Goal: Task Accomplishment & Management: Manage account settings

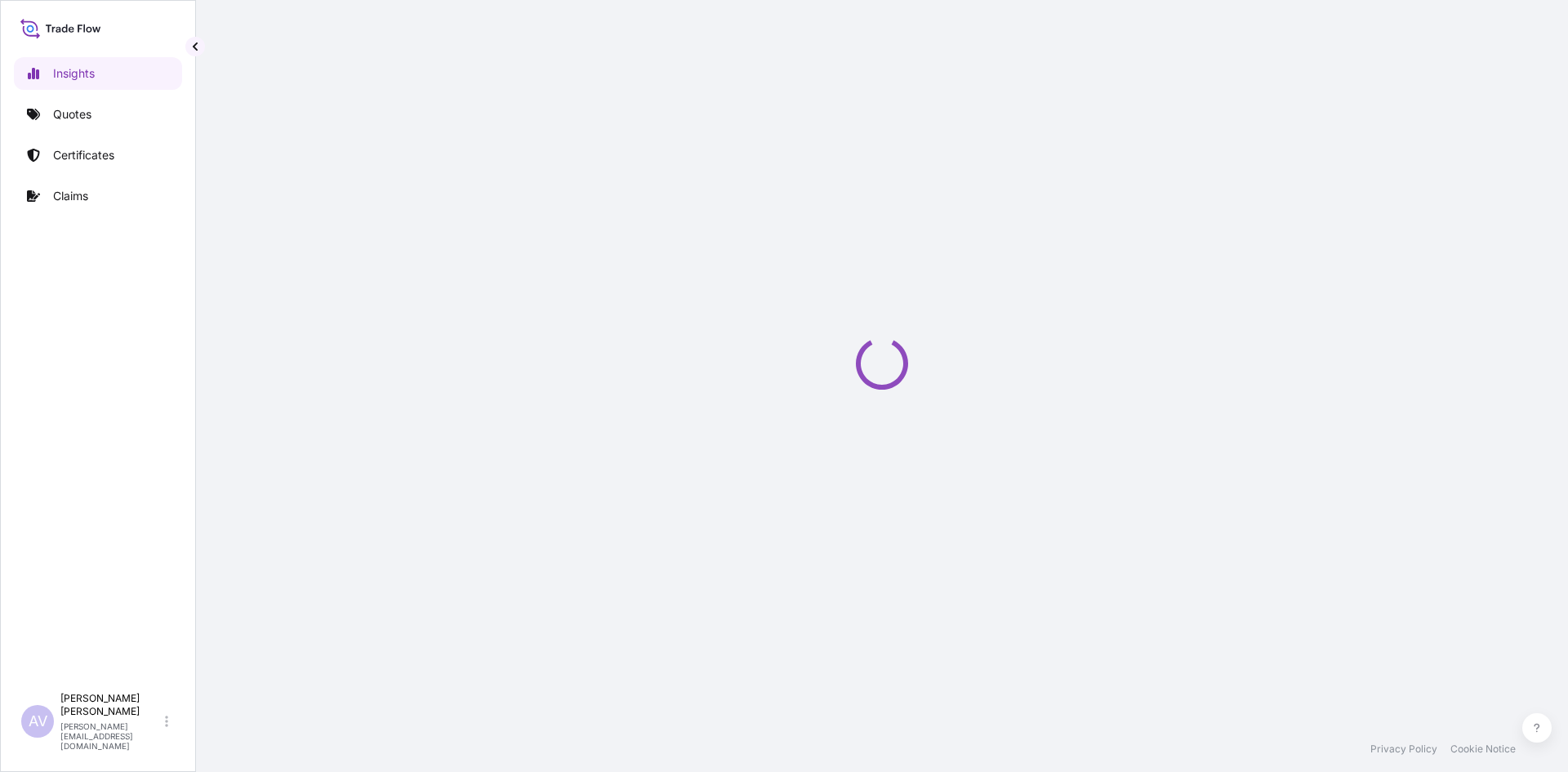
select select "2025"
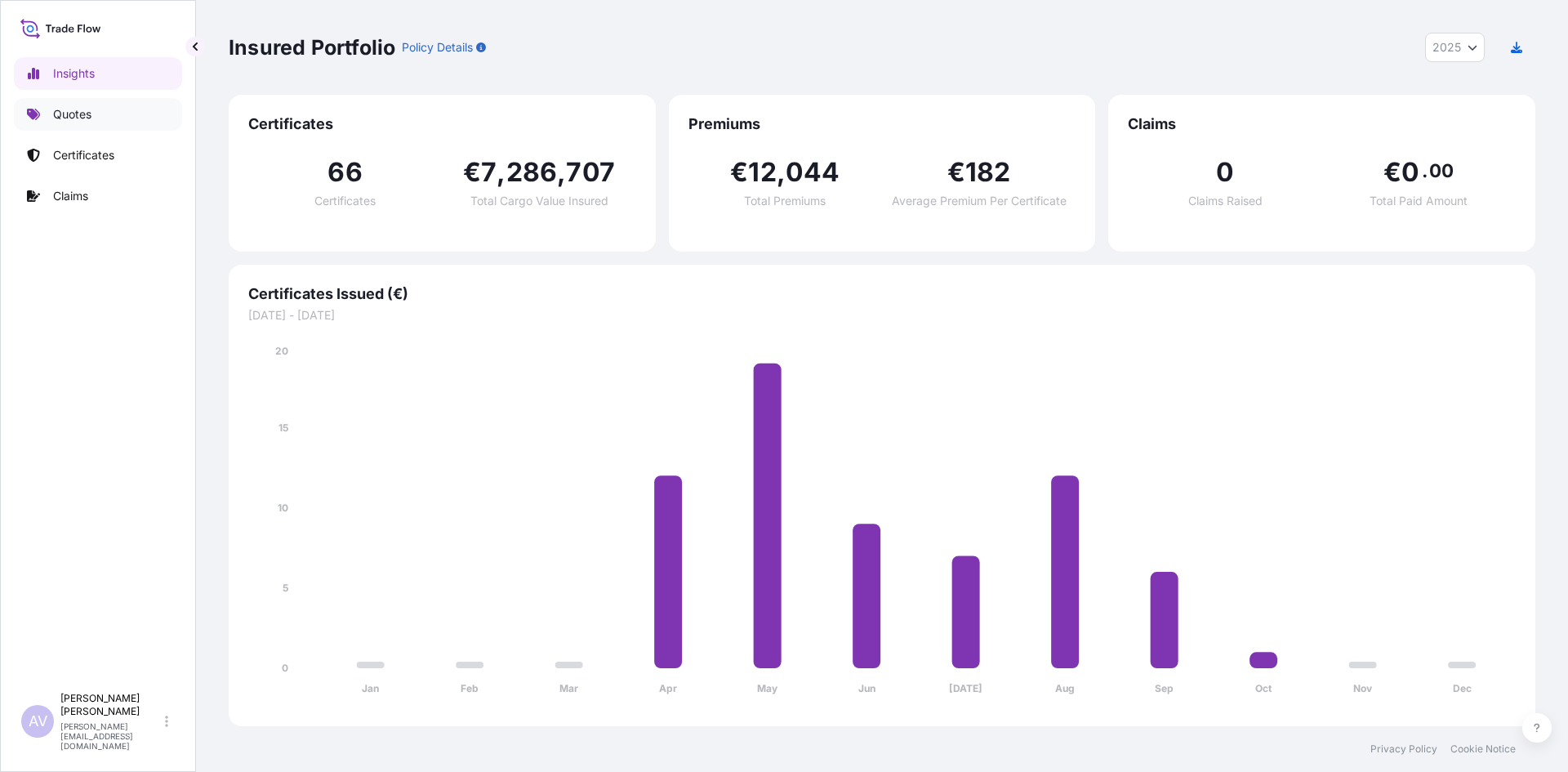
click at [72, 117] on p "Quotes" at bounding box center [72, 114] width 39 height 16
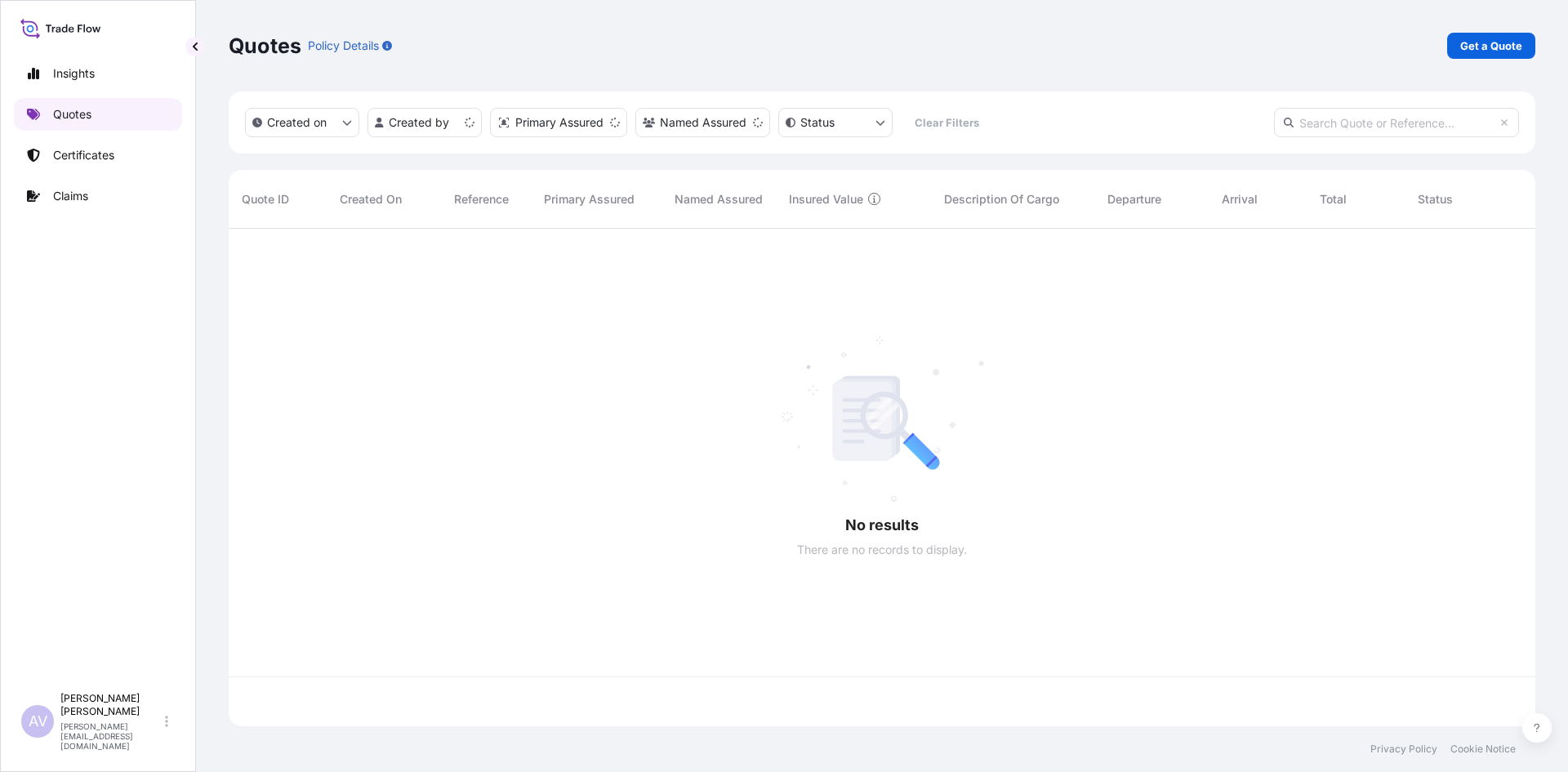
scroll to position [494, 1294]
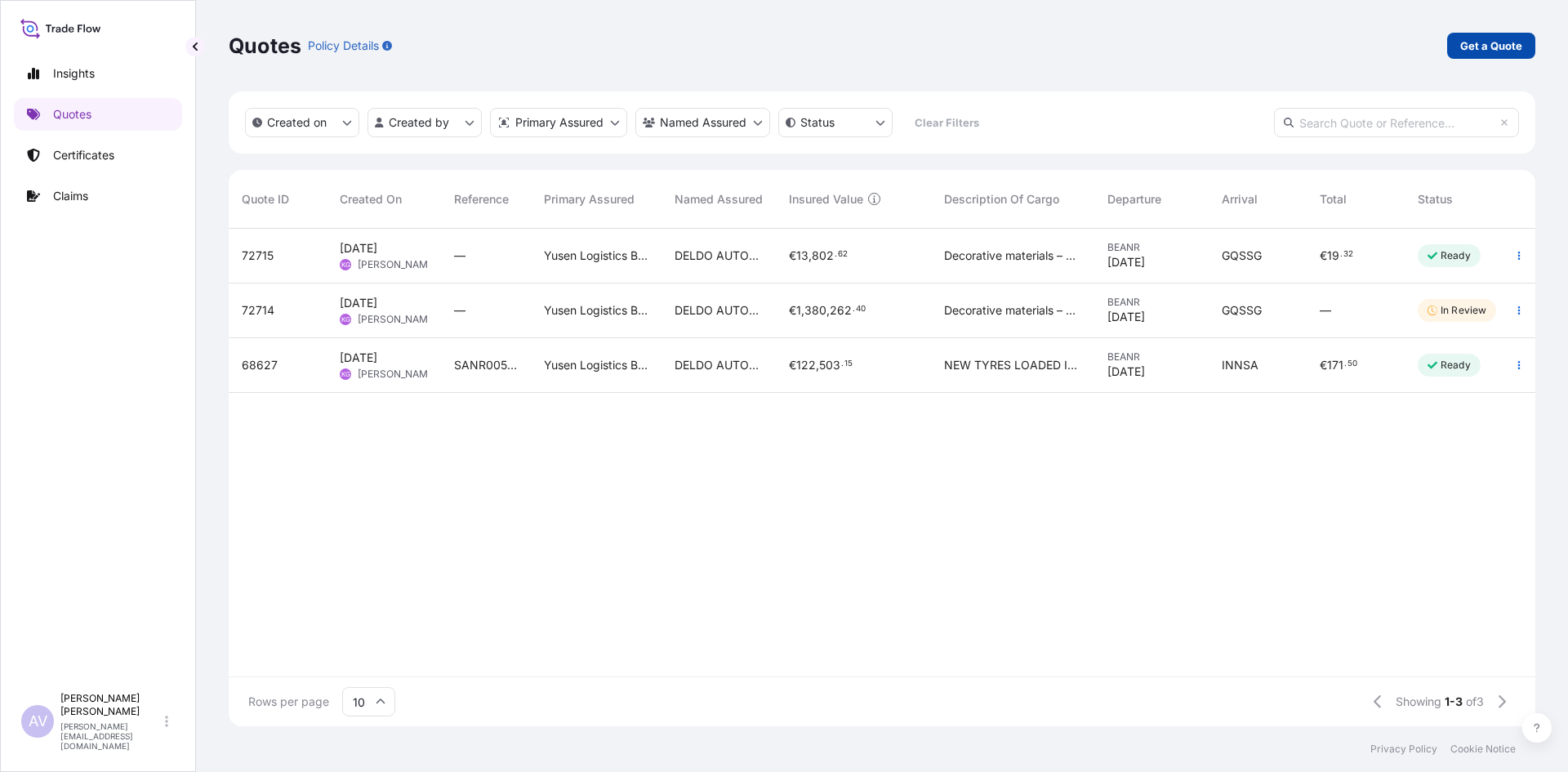
click at [1494, 44] on p "Get a Quote" at bounding box center [1491, 45] width 62 height 16
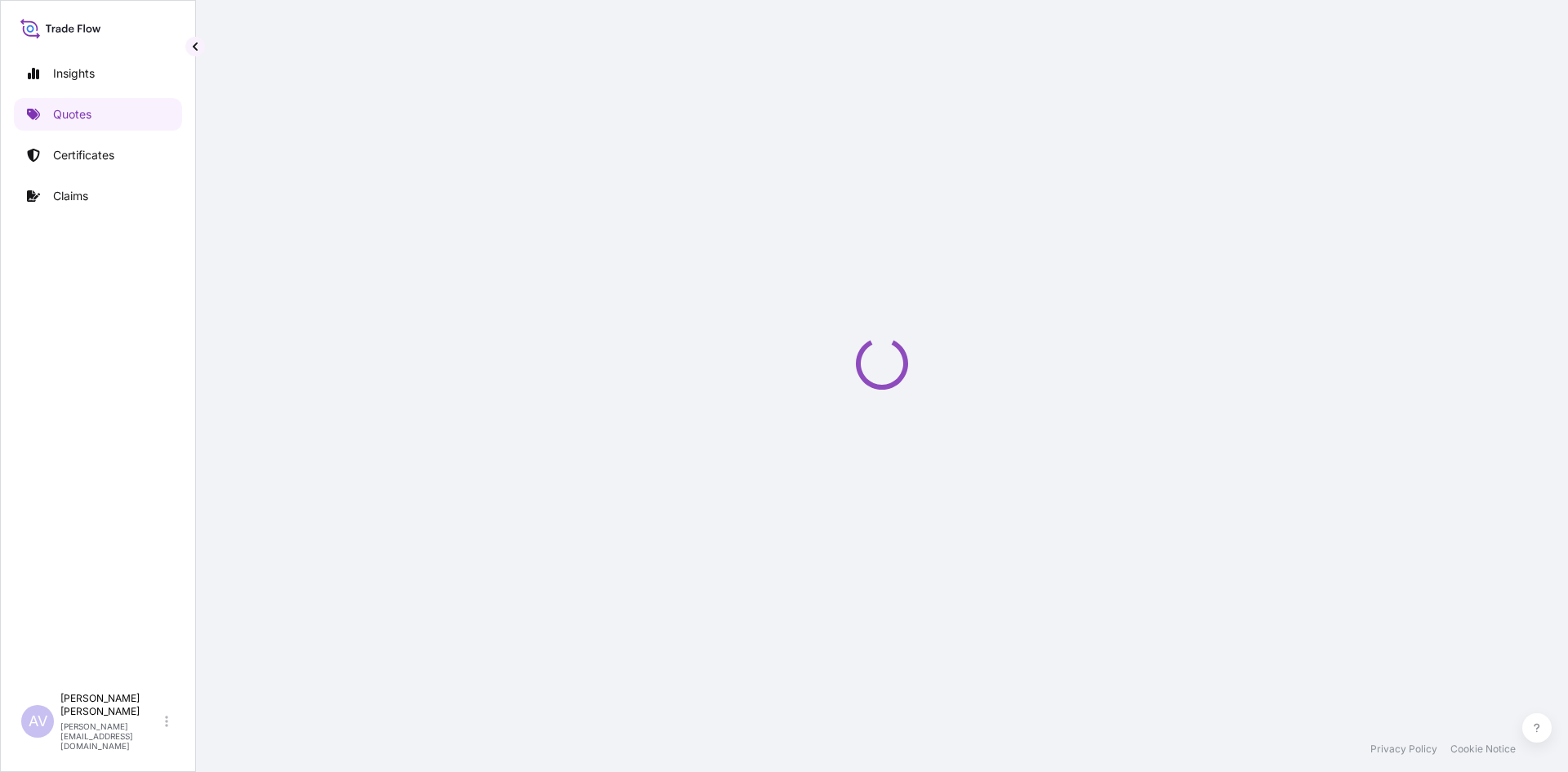
select select "Sea"
select select "21"
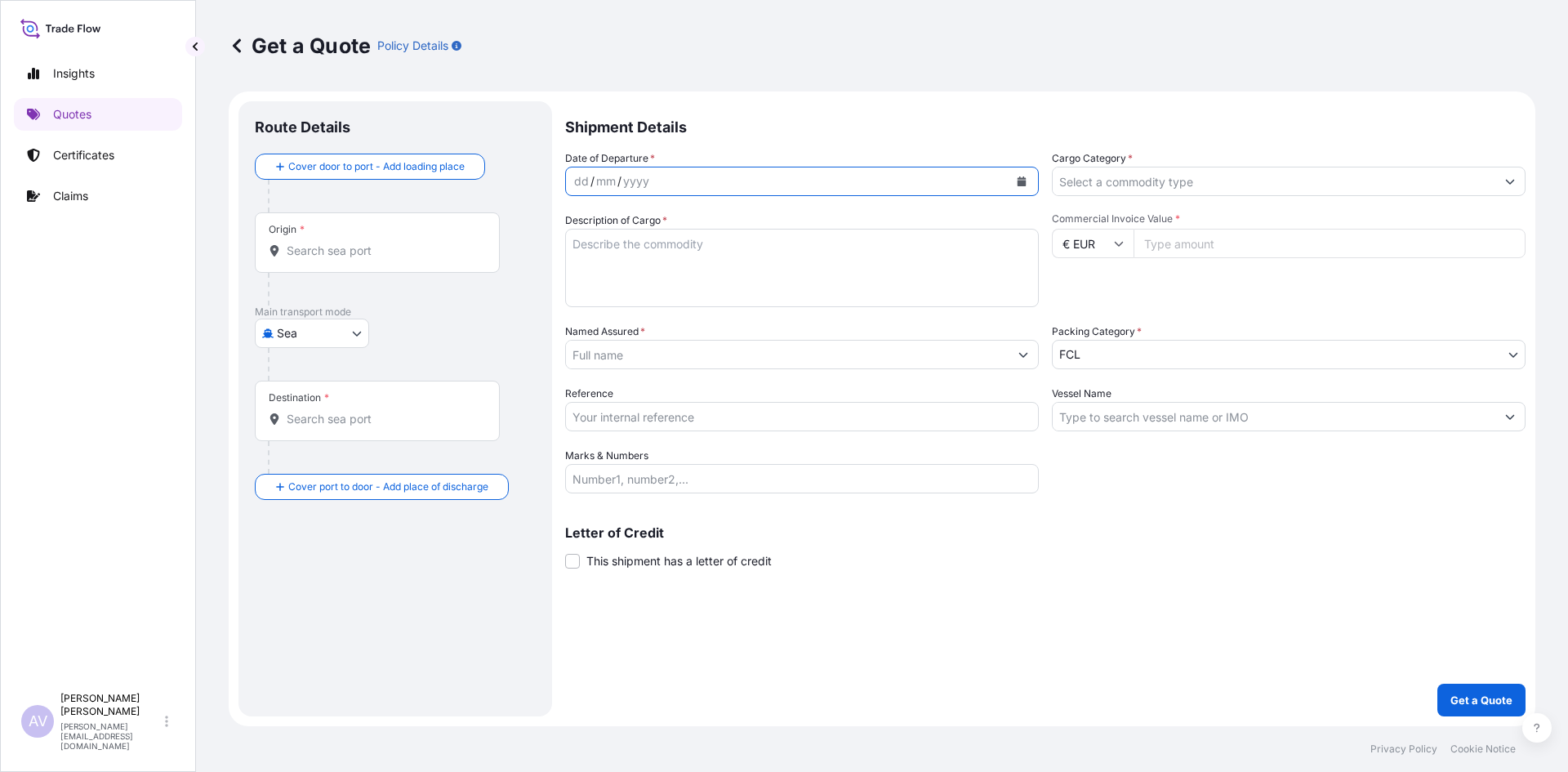
click at [1023, 182] on icon "Calendar" at bounding box center [1022, 181] width 9 height 10
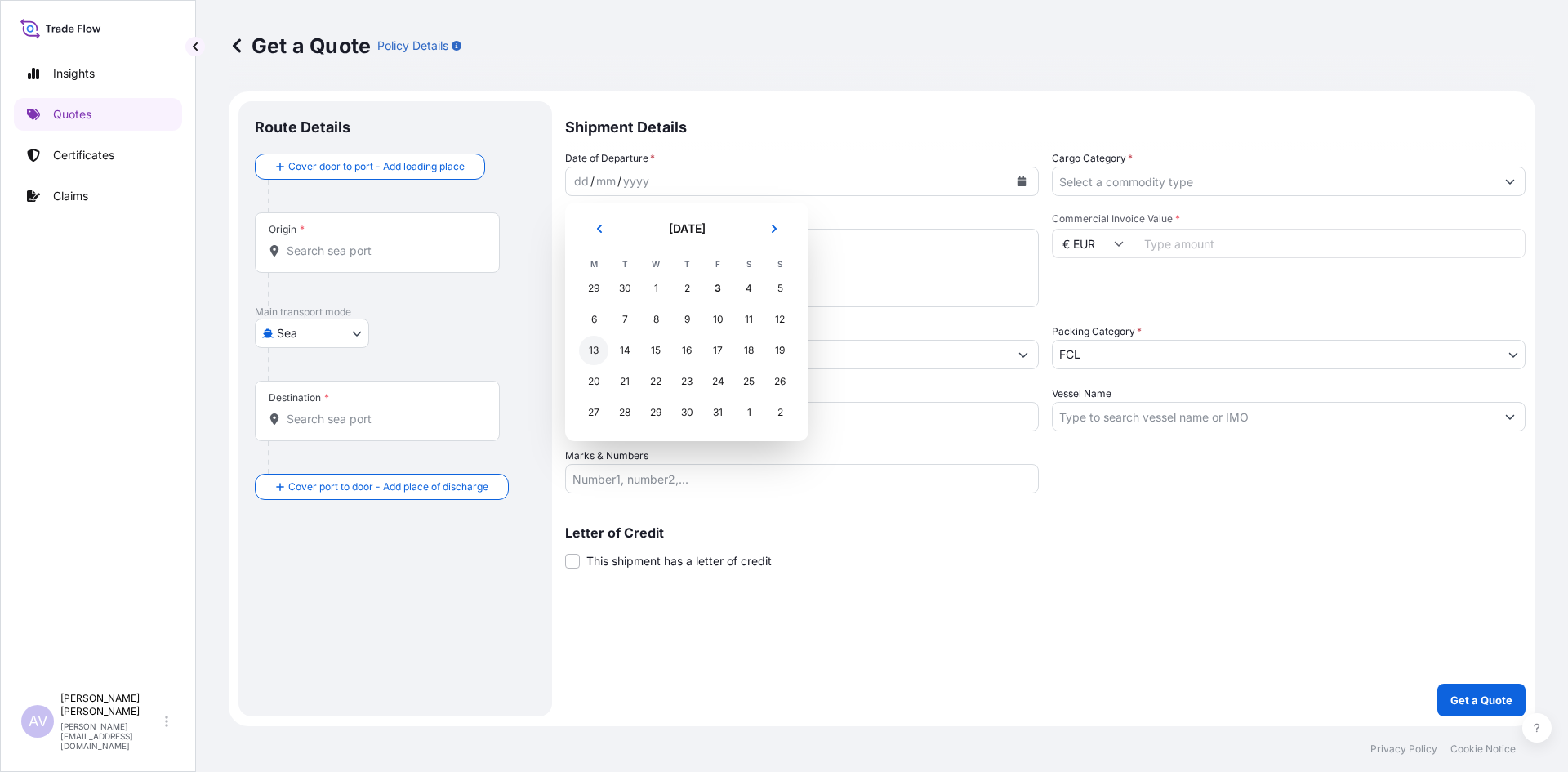
click at [595, 352] on div "13" at bounding box center [594, 350] width 29 height 29
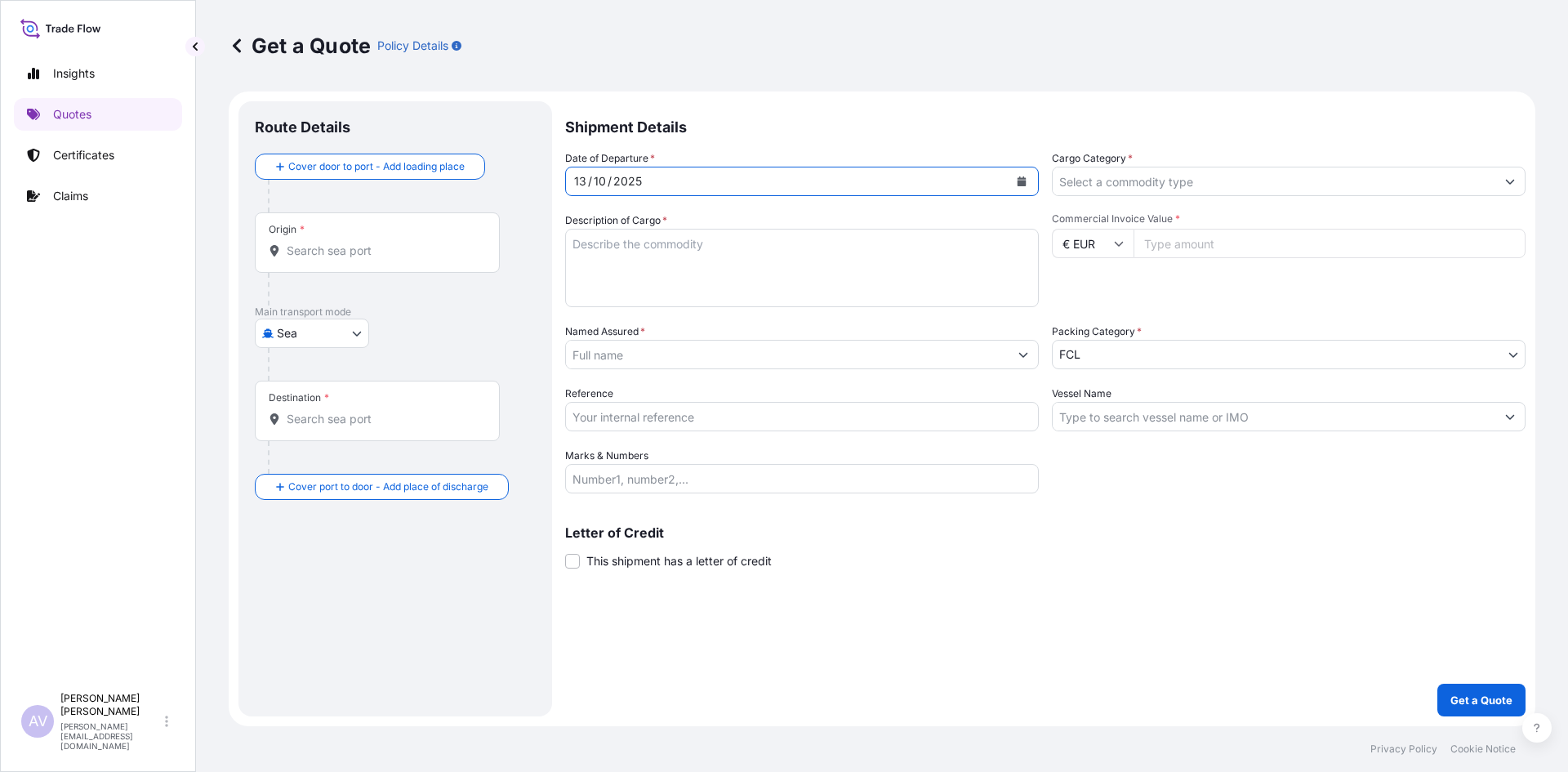
click at [600, 248] on textarea "Description of Cargo *" at bounding box center [801, 267] width 473 height 78
type textarea "AUTOMOTIVE PORTS"
click at [1141, 177] on input "Cargo Category *" at bounding box center [1273, 181] width 442 height 29
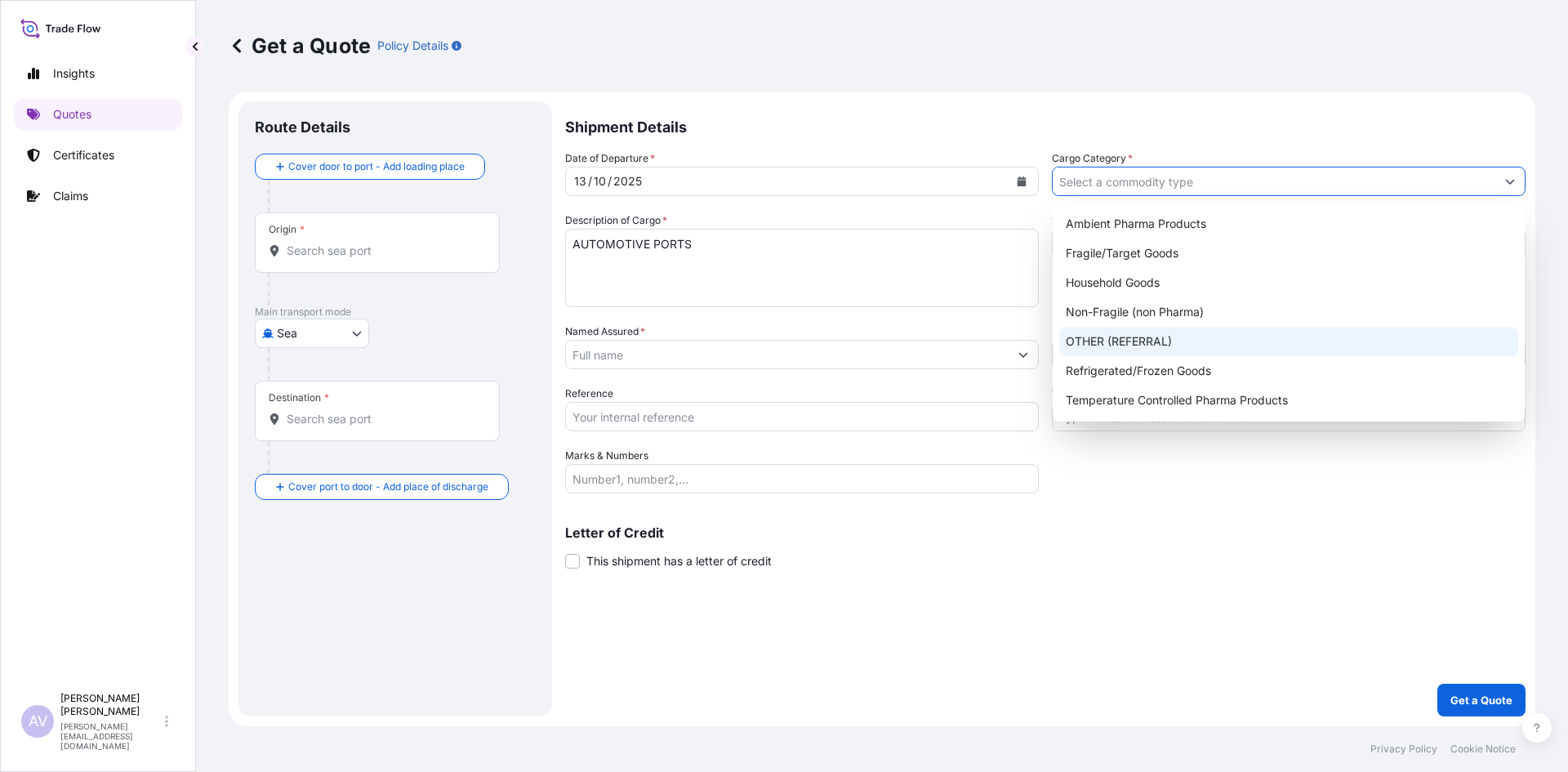
click at [1124, 342] on div "OTHER (REFERRAL)" at bounding box center [1289, 341] width 459 height 29
type input "OTHER (REFERRAL)"
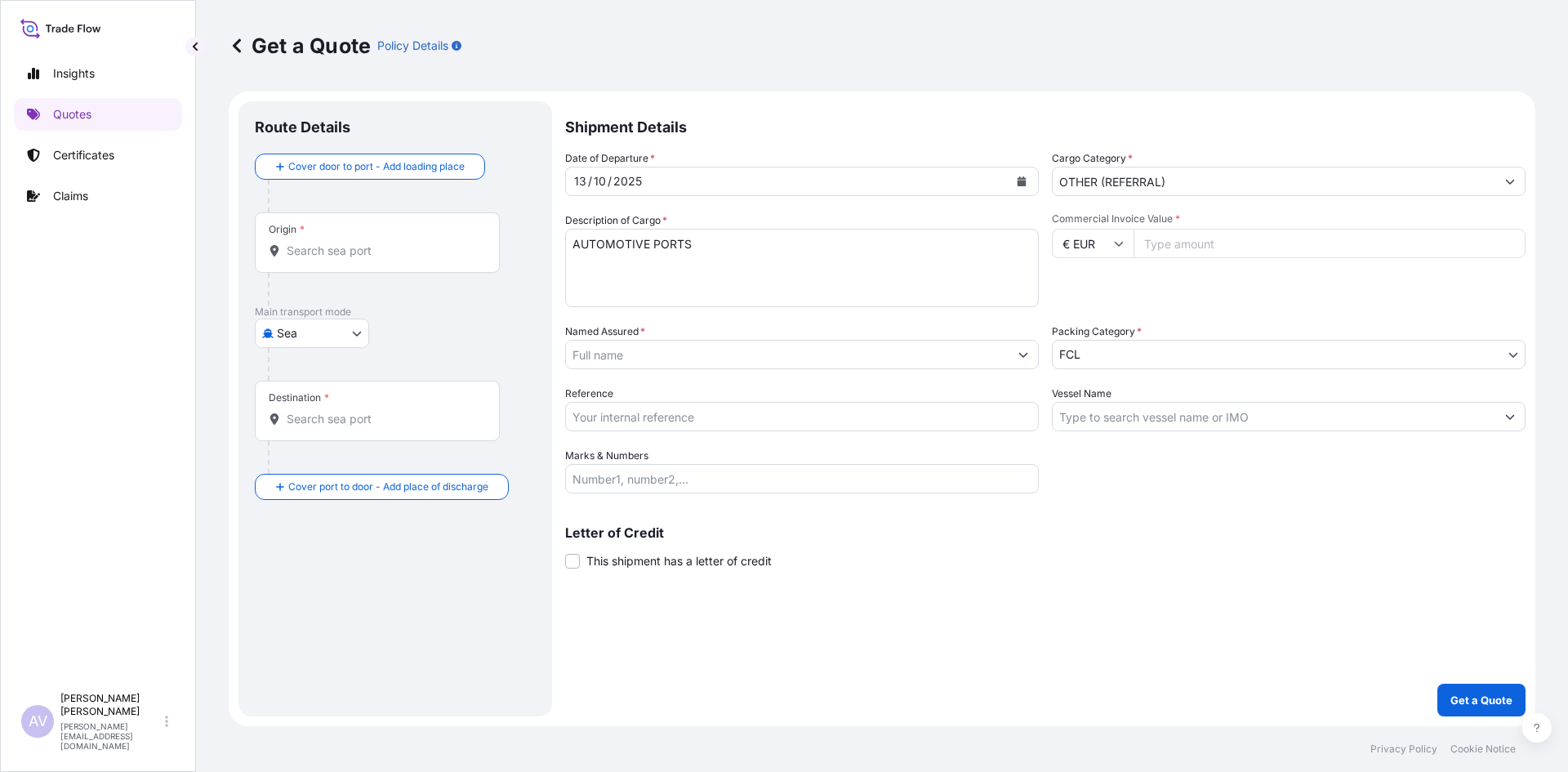
click at [1163, 244] on input "Commercial Invoice Value *" at bounding box center [1329, 243] width 392 height 29
type input "4050"
click at [1080, 358] on body "Insights Quotes Certificates Claims AV [PERSON_NAME] Van Van Gasse [EMAIL_ADDRE…" at bounding box center [784, 386] width 1568 height 772
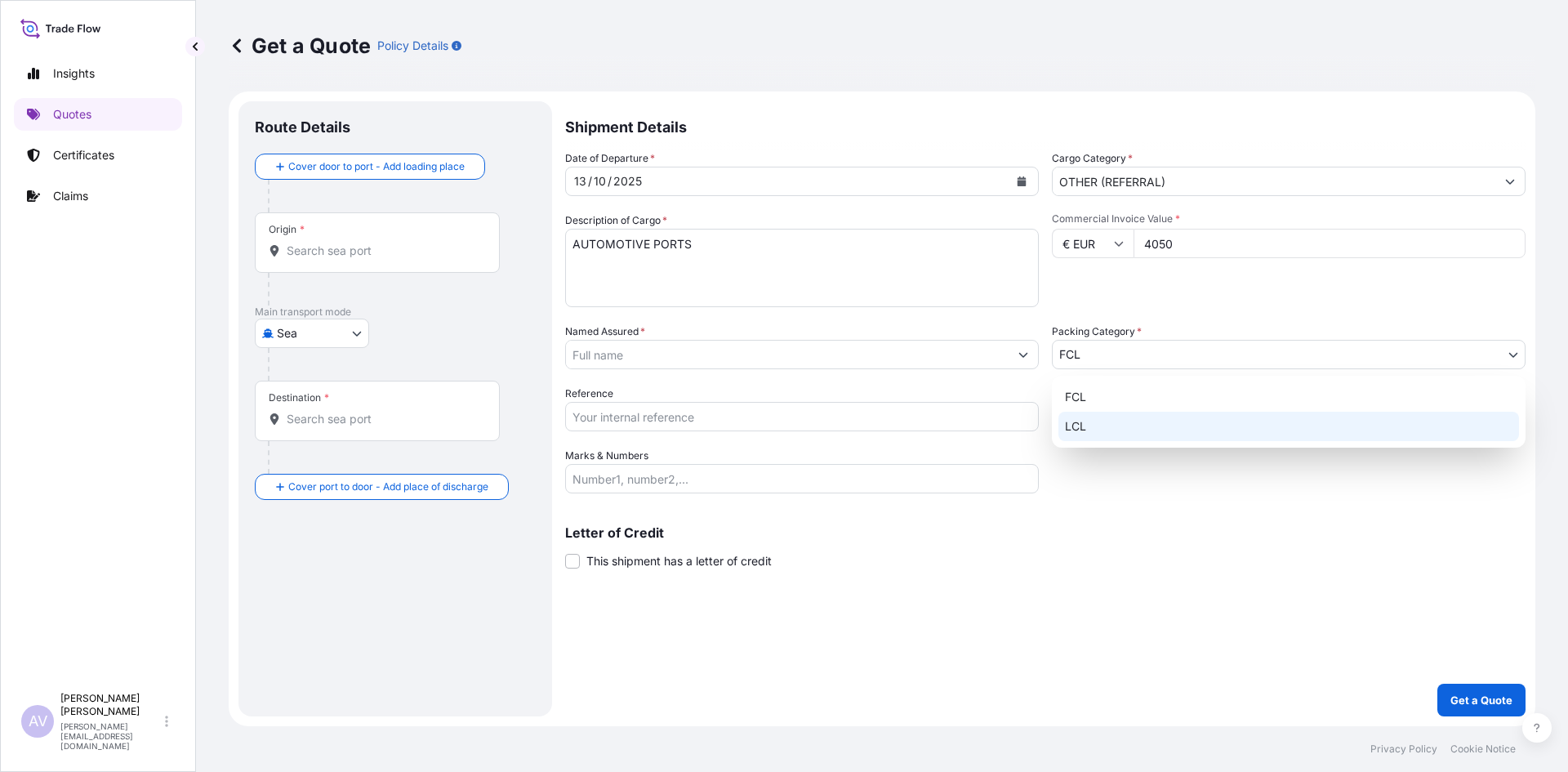
click at [1081, 429] on div "LCL" at bounding box center [1289, 426] width 461 height 29
select select "22"
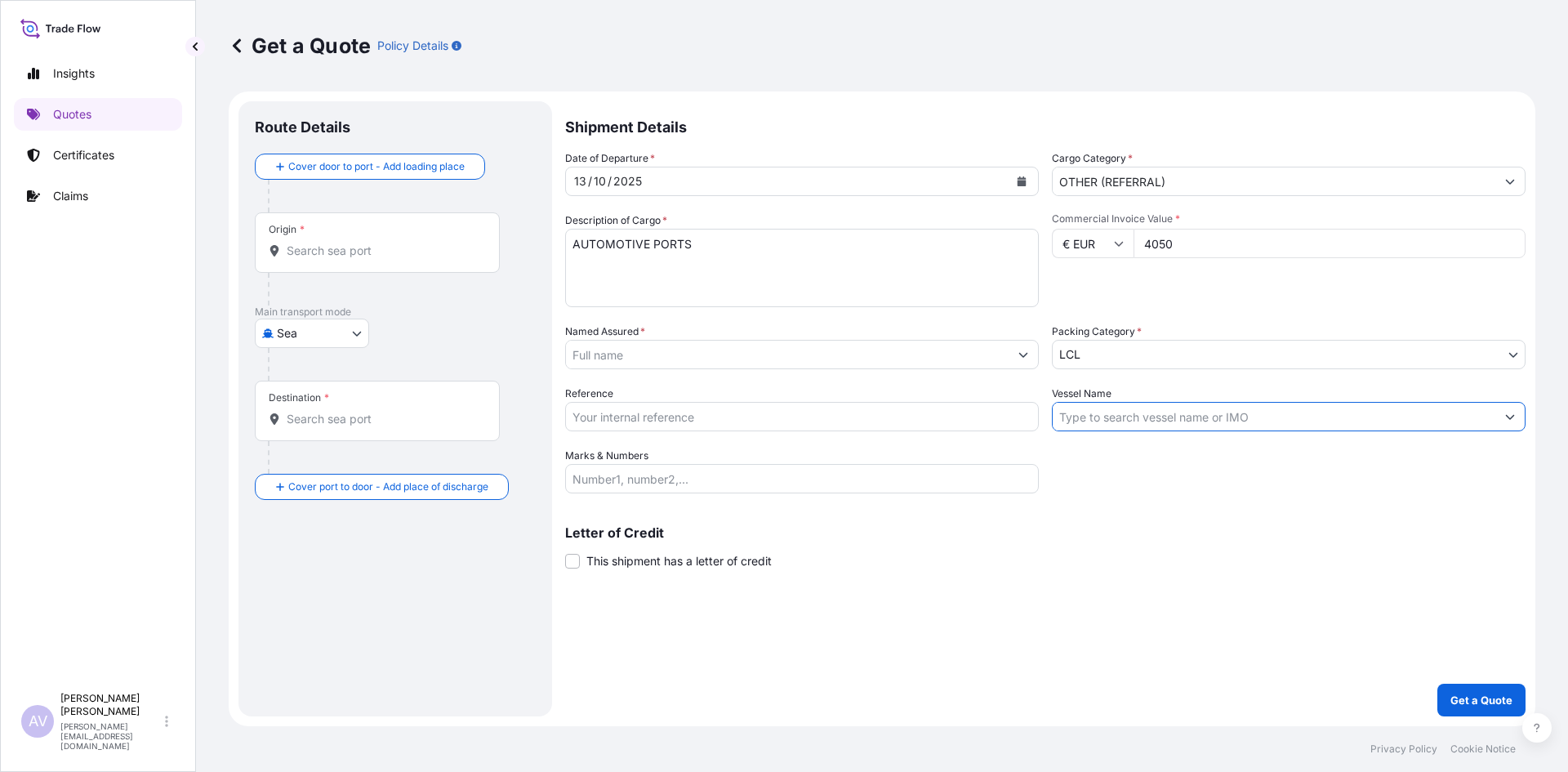
click at [1113, 419] on input "Vessel Name" at bounding box center [1273, 416] width 442 height 29
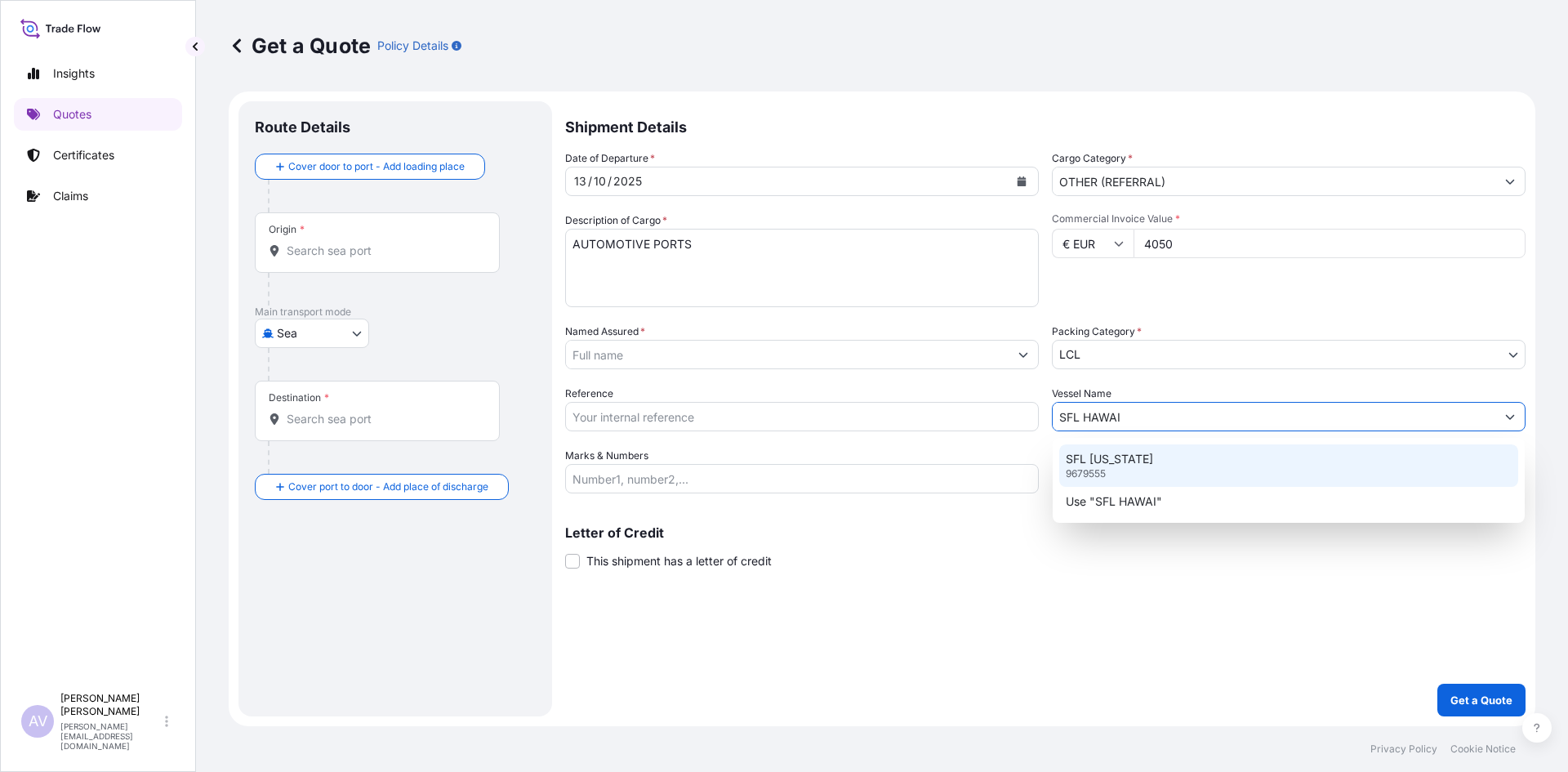
click at [1114, 459] on p "SFL [US_STATE]" at bounding box center [1109, 459] width 88 height 16
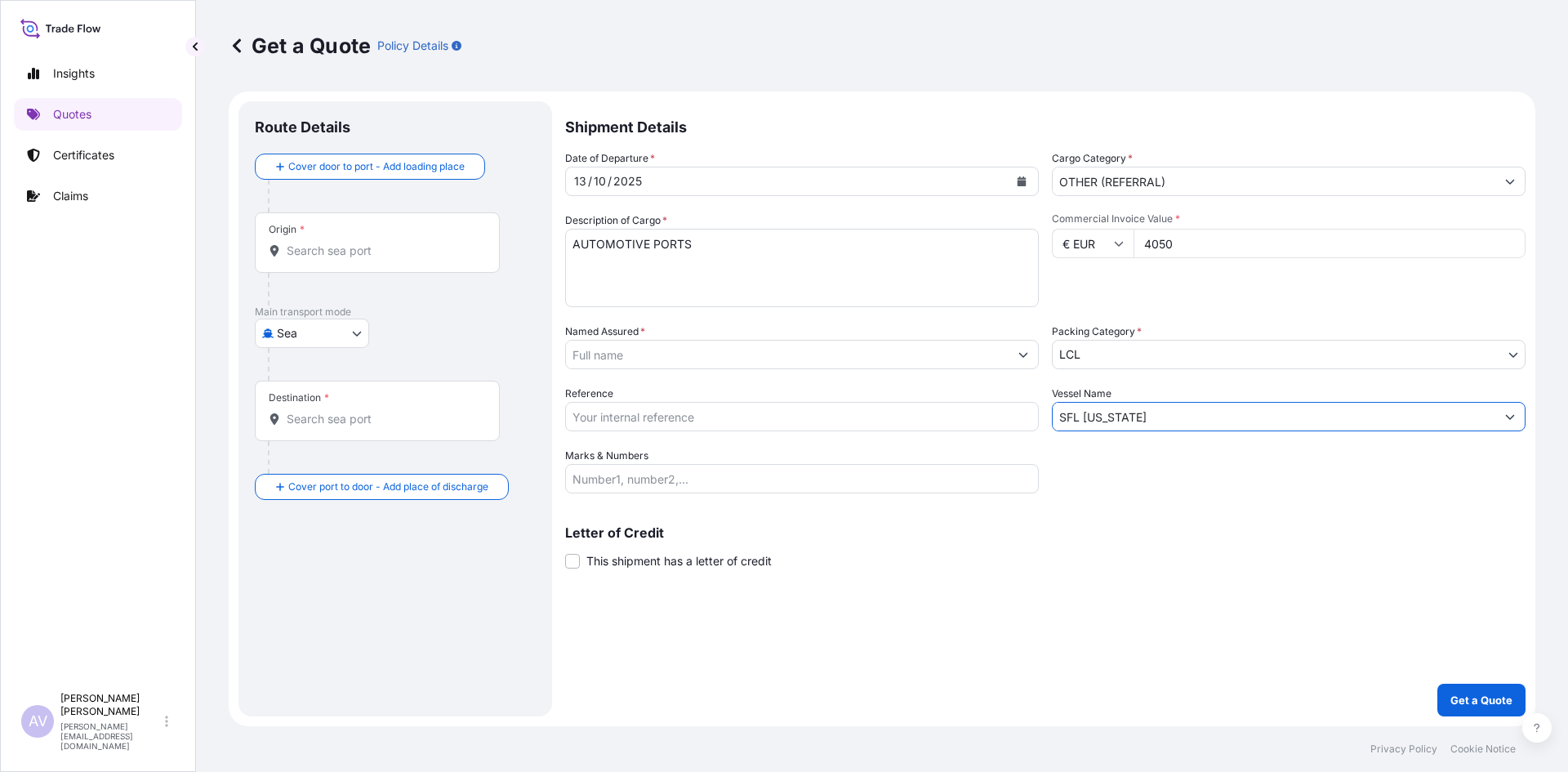
type input "SFL [US_STATE]"
click at [625, 424] on input "Reference" at bounding box center [801, 416] width 473 height 29
type input "SANR0060383"
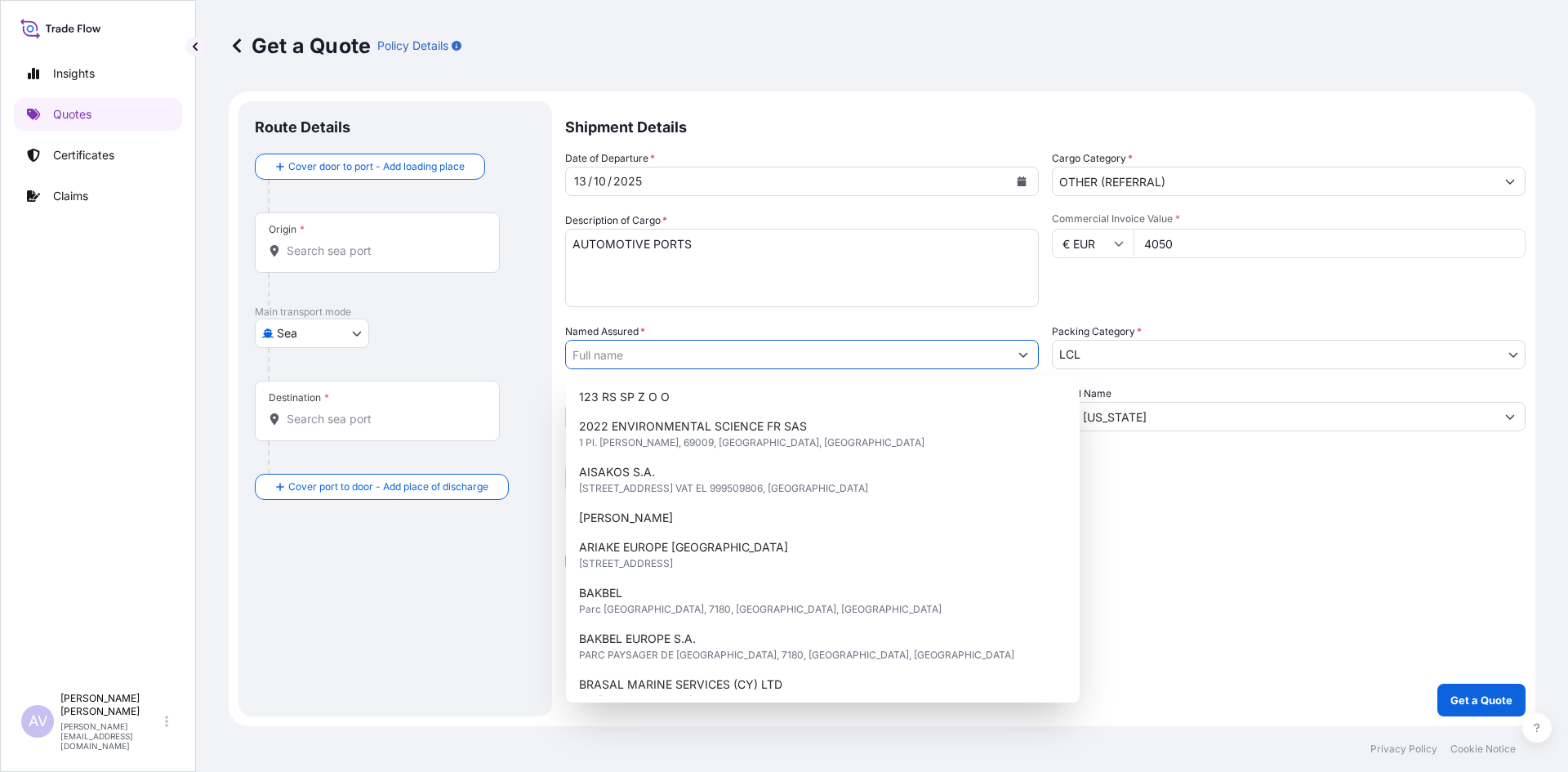
click at [607, 358] on input "Named Assured *" at bounding box center [786, 354] width 442 height 29
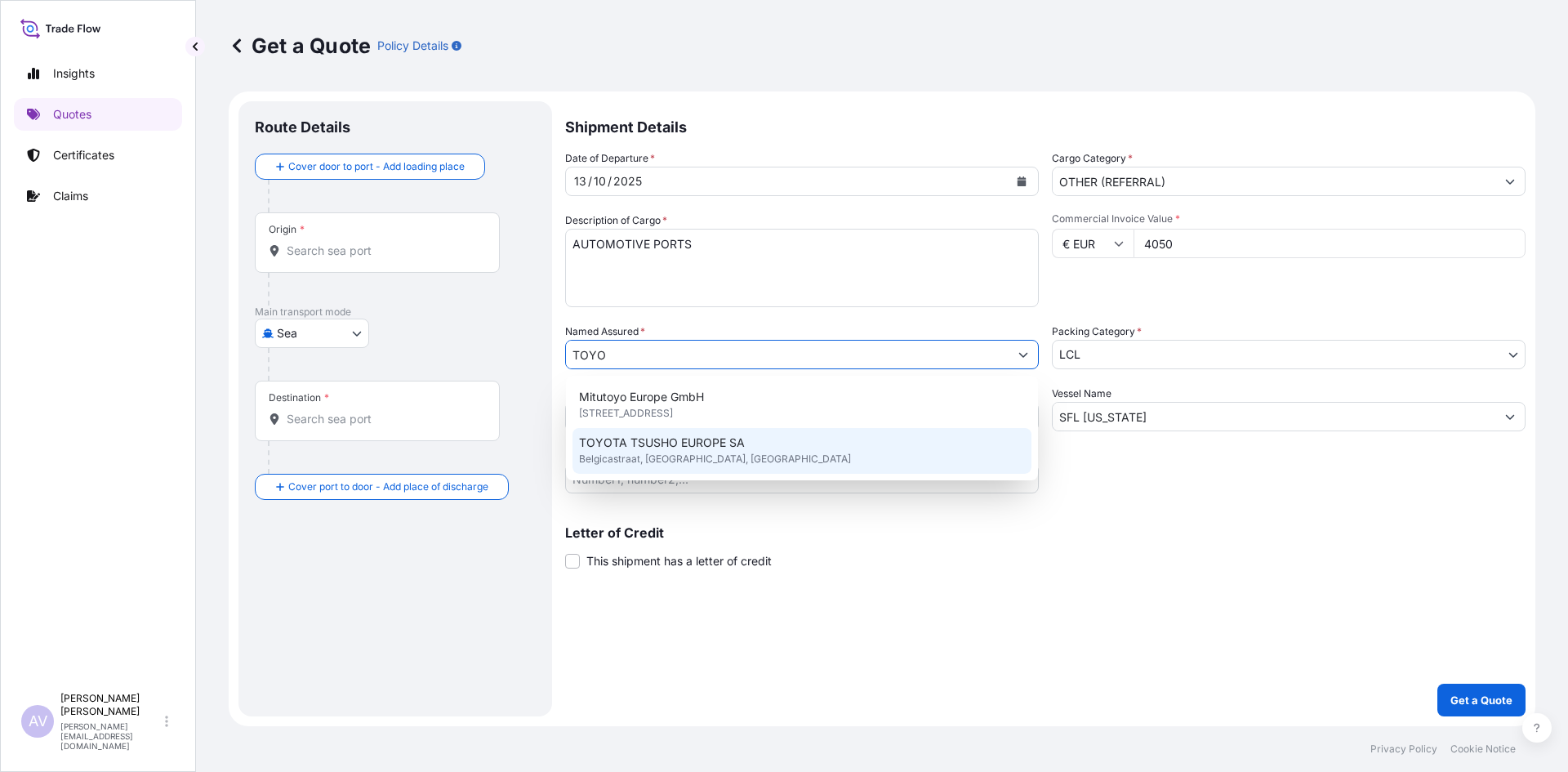
click at [622, 438] on span "TOYOTA TSUSHO EUROPE SA" at bounding box center [662, 442] width 166 height 16
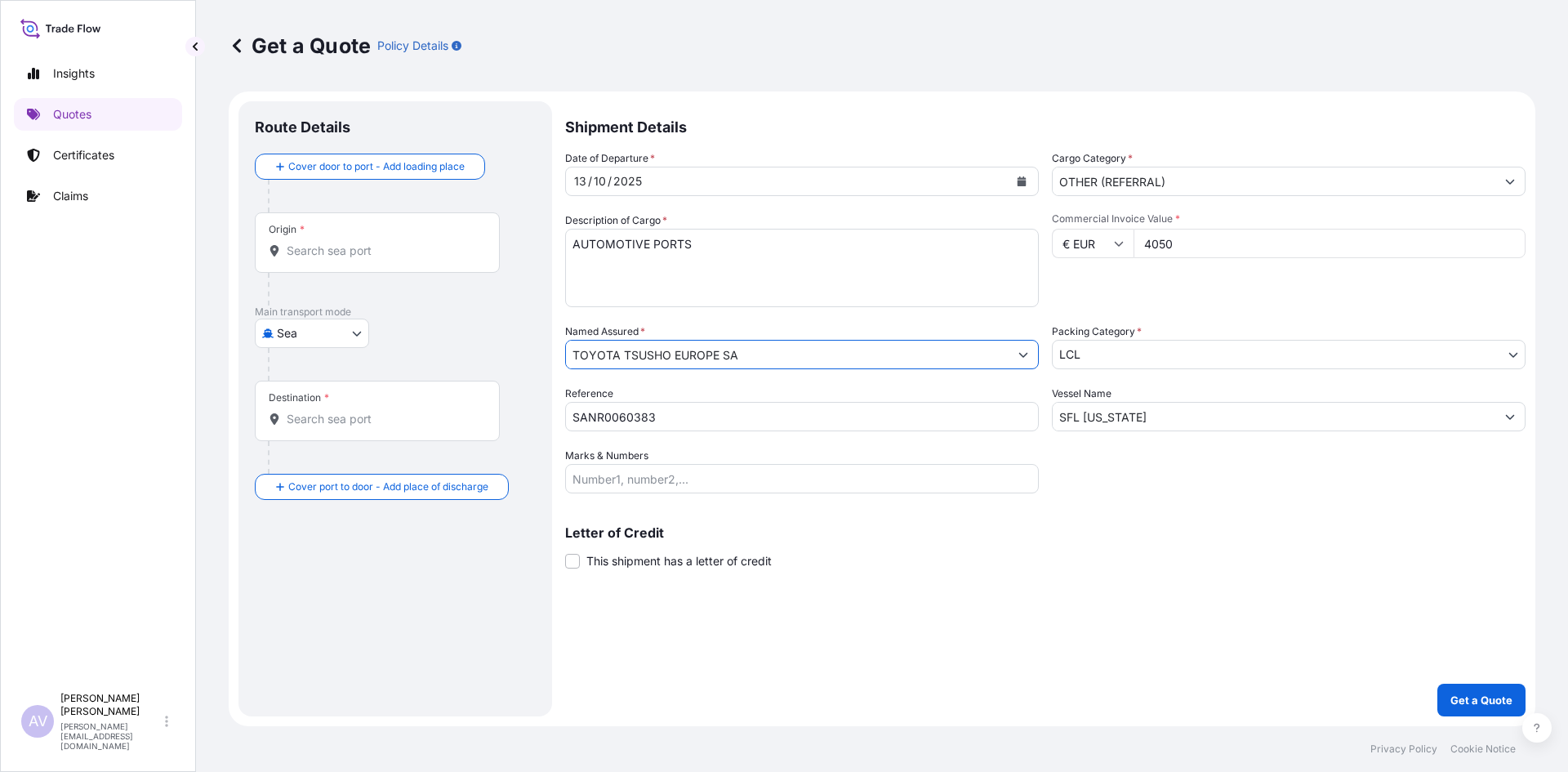
type input "TOYOTA TSUSHO EUROPE SA"
click at [355, 253] on input "Origin *" at bounding box center [383, 251] width 193 height 16
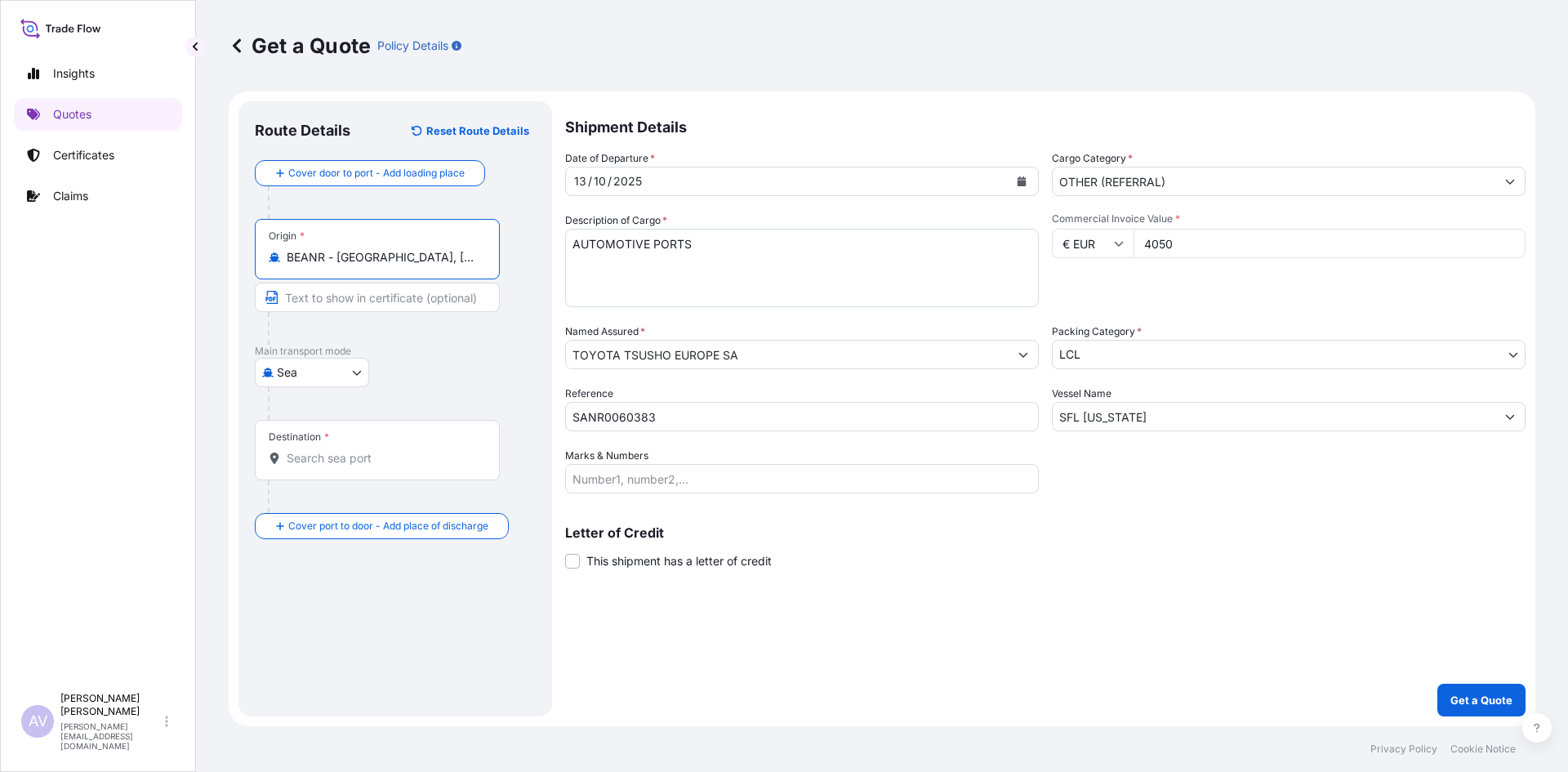
type input "BEANR - [GEOGRAPHIC_DATA], [GEOGRAPHIC_DATA]"
click at [317, 446] on div "Destination *" at bounding box center [377, 449] width 245 height 61
click at [317, 450] on input "Destination *" at bounding box center [383, 458] width 193 height 16
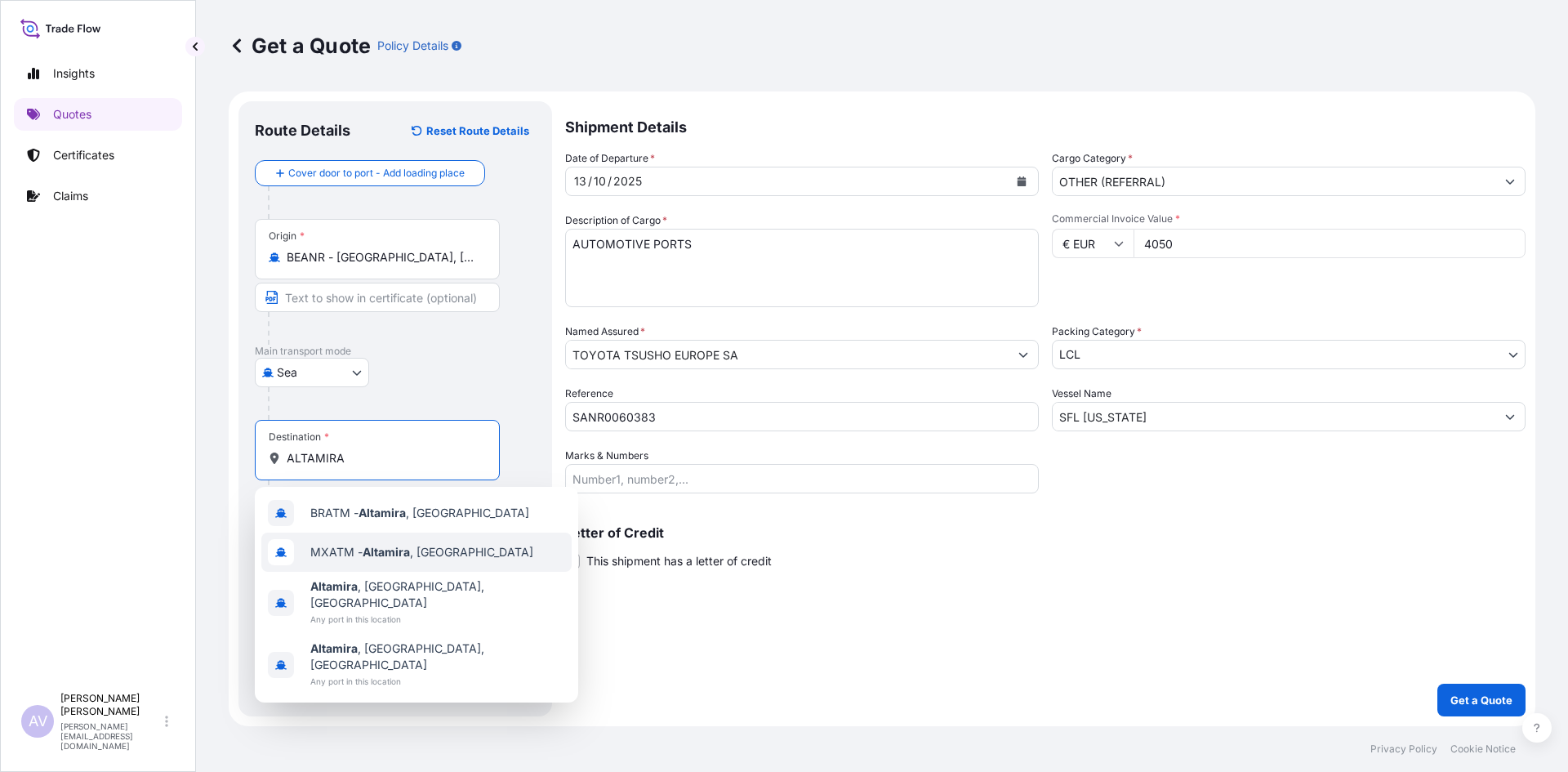
click at [358, 562] on div "MXATM - [GEOGRAPHIC_DATA] , [GEOGRAPHIC_DATA]" at bounding box center [416, 551] width 310 height 40
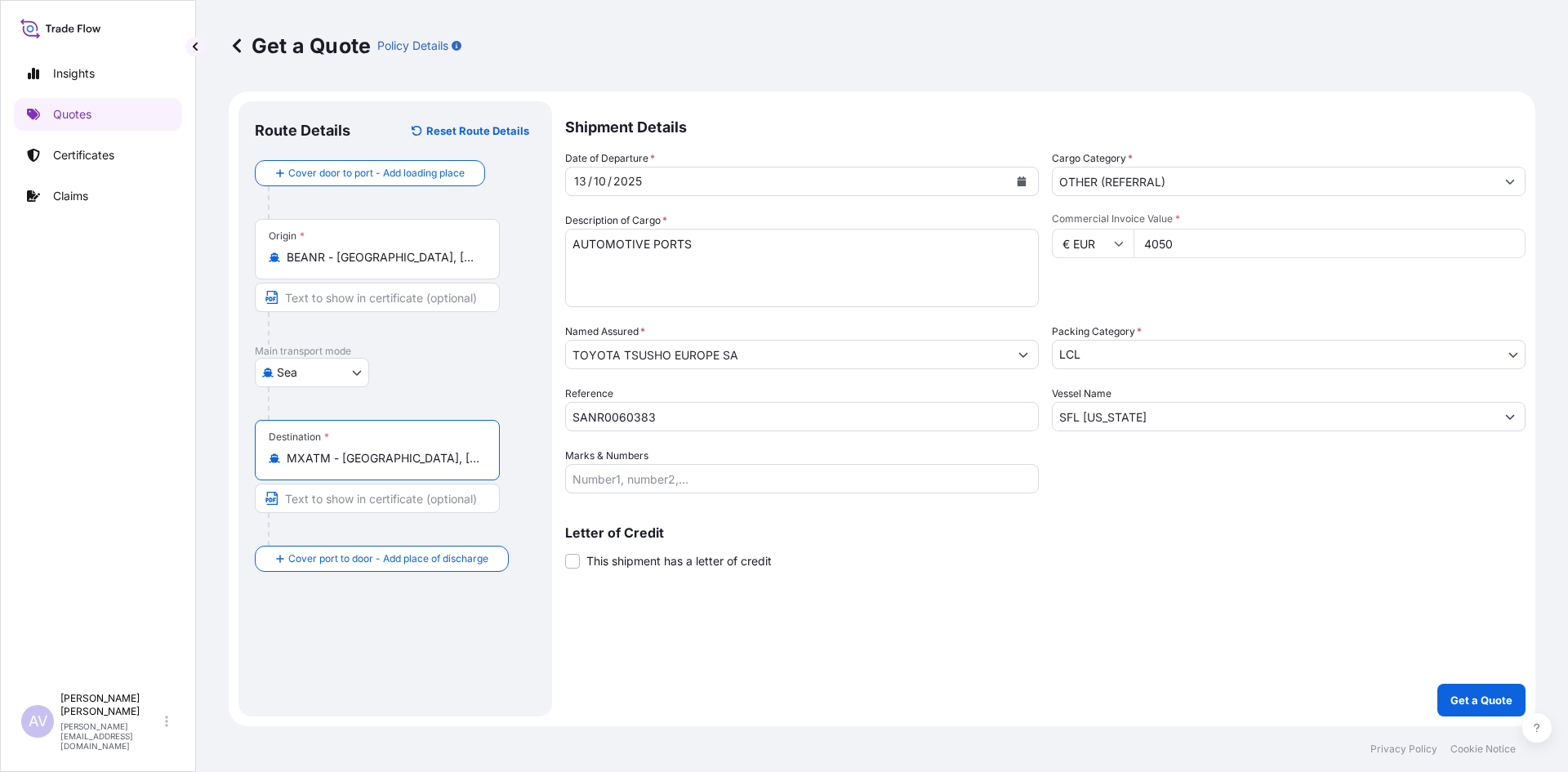
type input "MXATM - [GEOGRAPHIC_DATA], [GEOGRAPHIC_DATA]"
click at [663, 240] on textarea "AUTOMOTIVE PORTS" at bounding box center [801, 267] width 473 height 78
type textarea "AUTOMOTIVE PARTS"
click at [1485, 694] on p "Get a Quote" at bounding box center [1481, 700] width 62 height 16
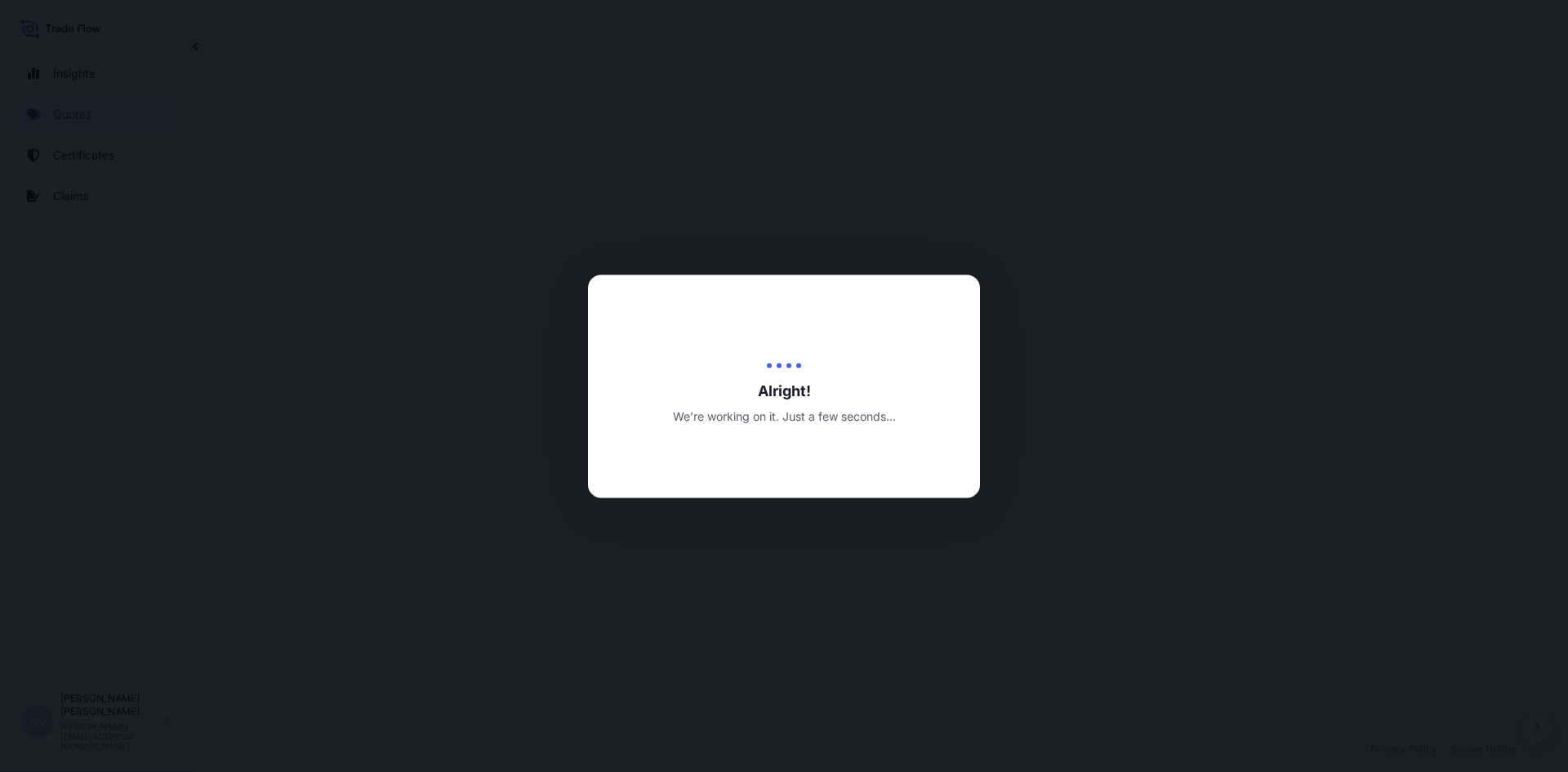
select select "Sea"
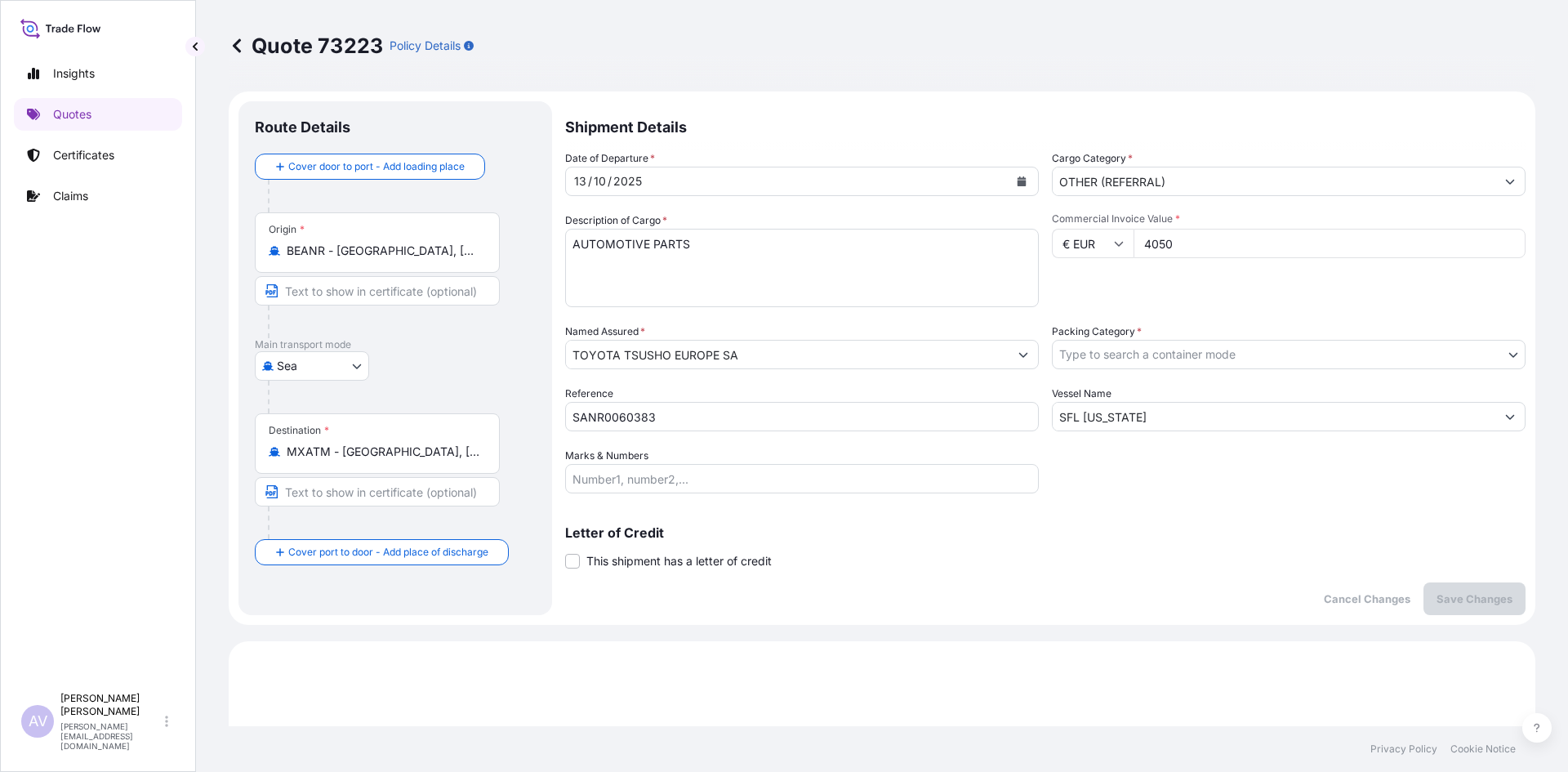
click at [1173, 53] on div "Quote 73223 Policy Details" at bounding box center [882, 45] width 1307 height 26
click at [39, 727] on span "AV" at bounding box center [38, 721] width 18 height 16
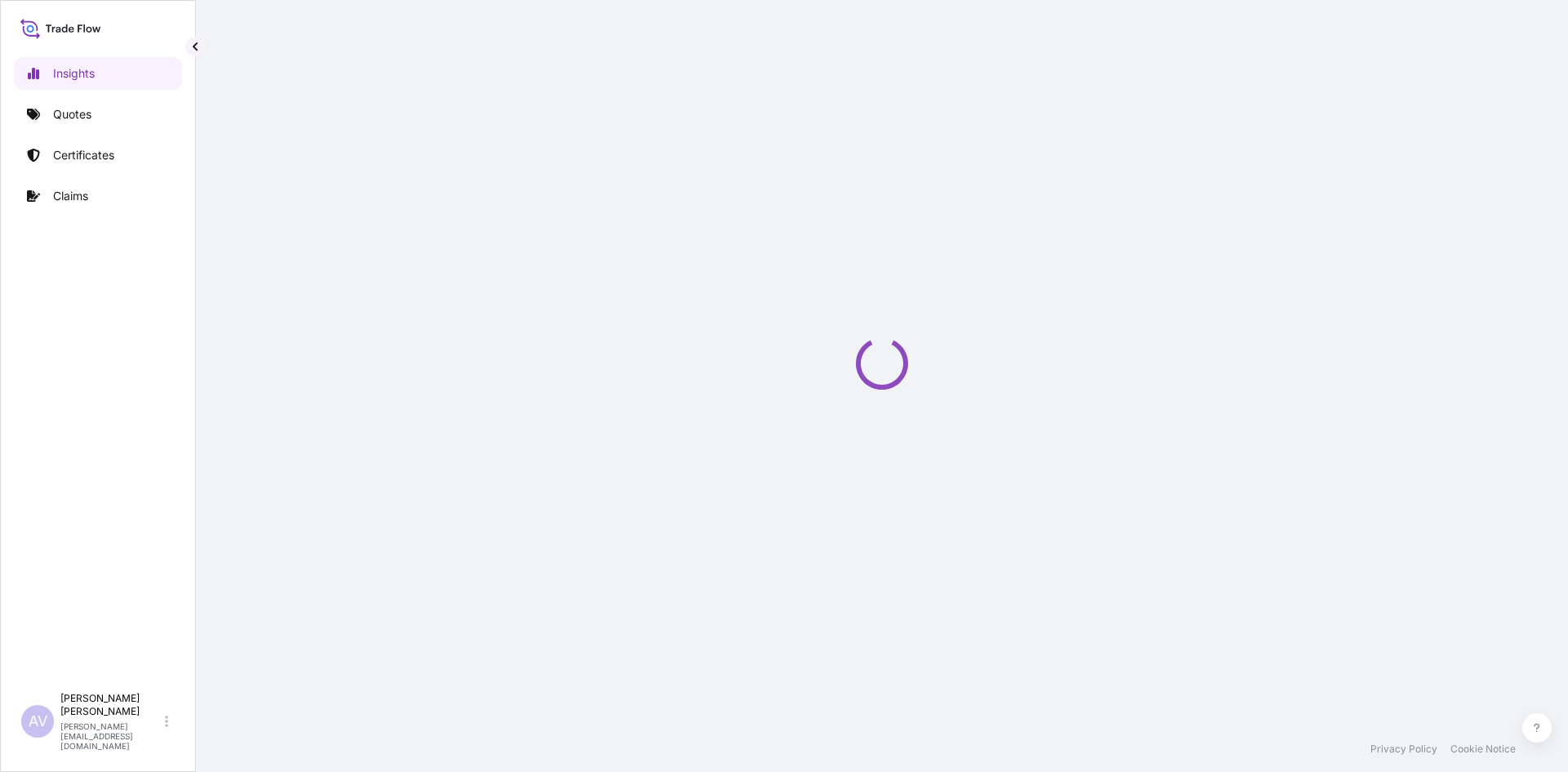
select select "2025"
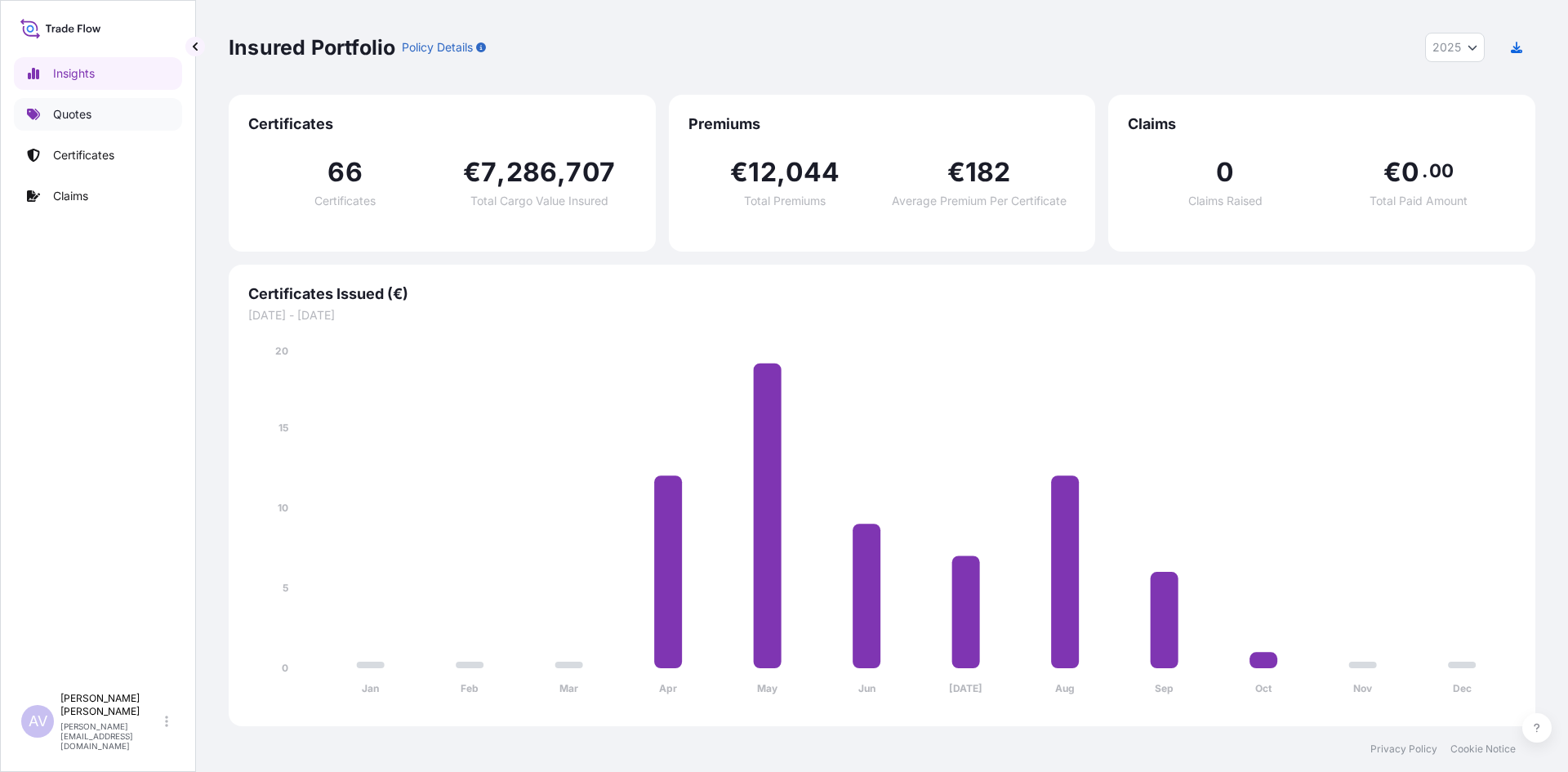
click at [75, 117] on p "Quotes" at bounding box center [72, 114] width 39 height 16
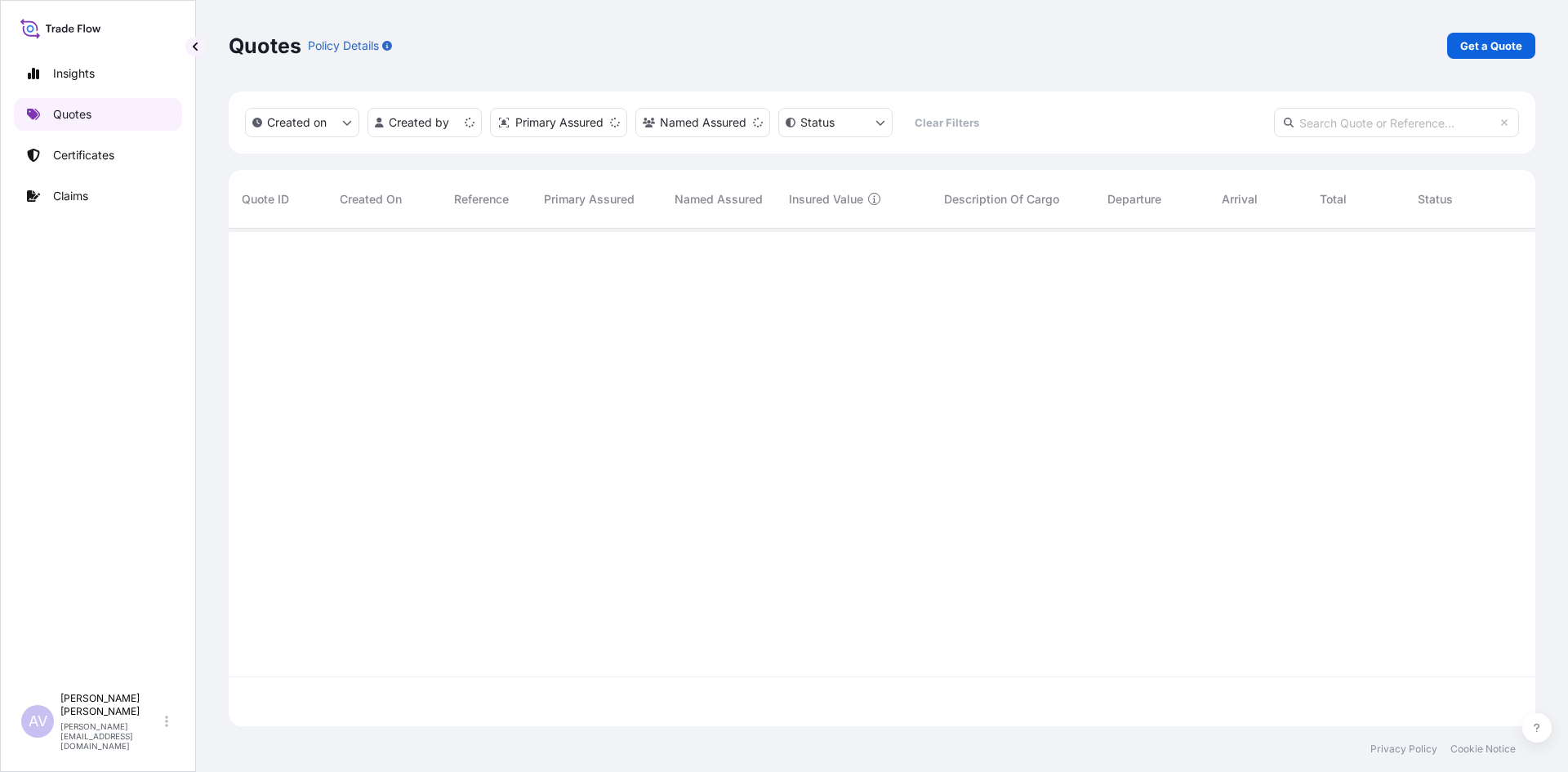
scroll to position [494, 1294]
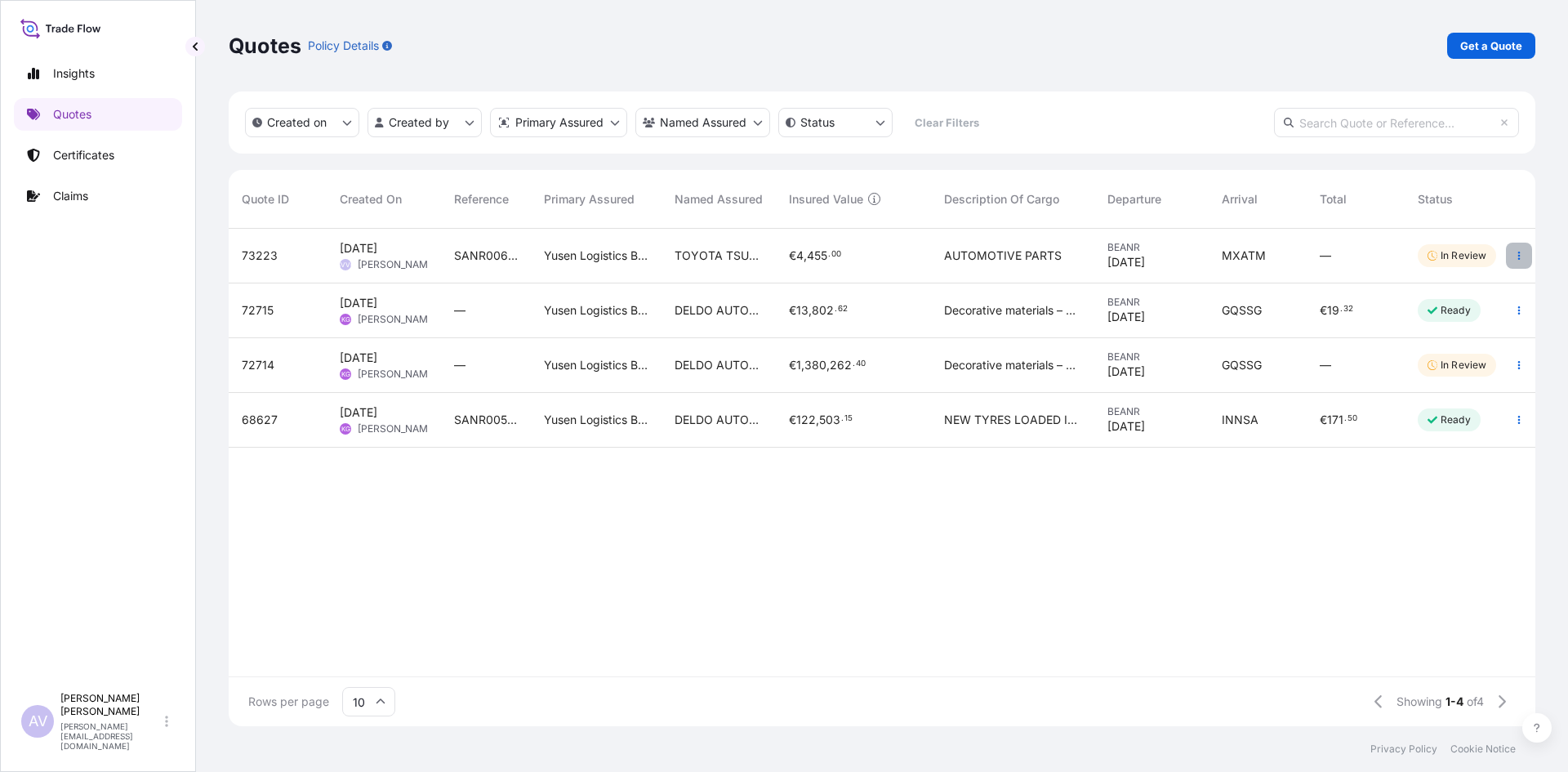
click at [1521, 254] on icon "button" at bounding box center [1519, 255] width 10 height 10
click at [1447, 261] on p "Edit quote" at bounding box center [1437, 258] width 55 height 16
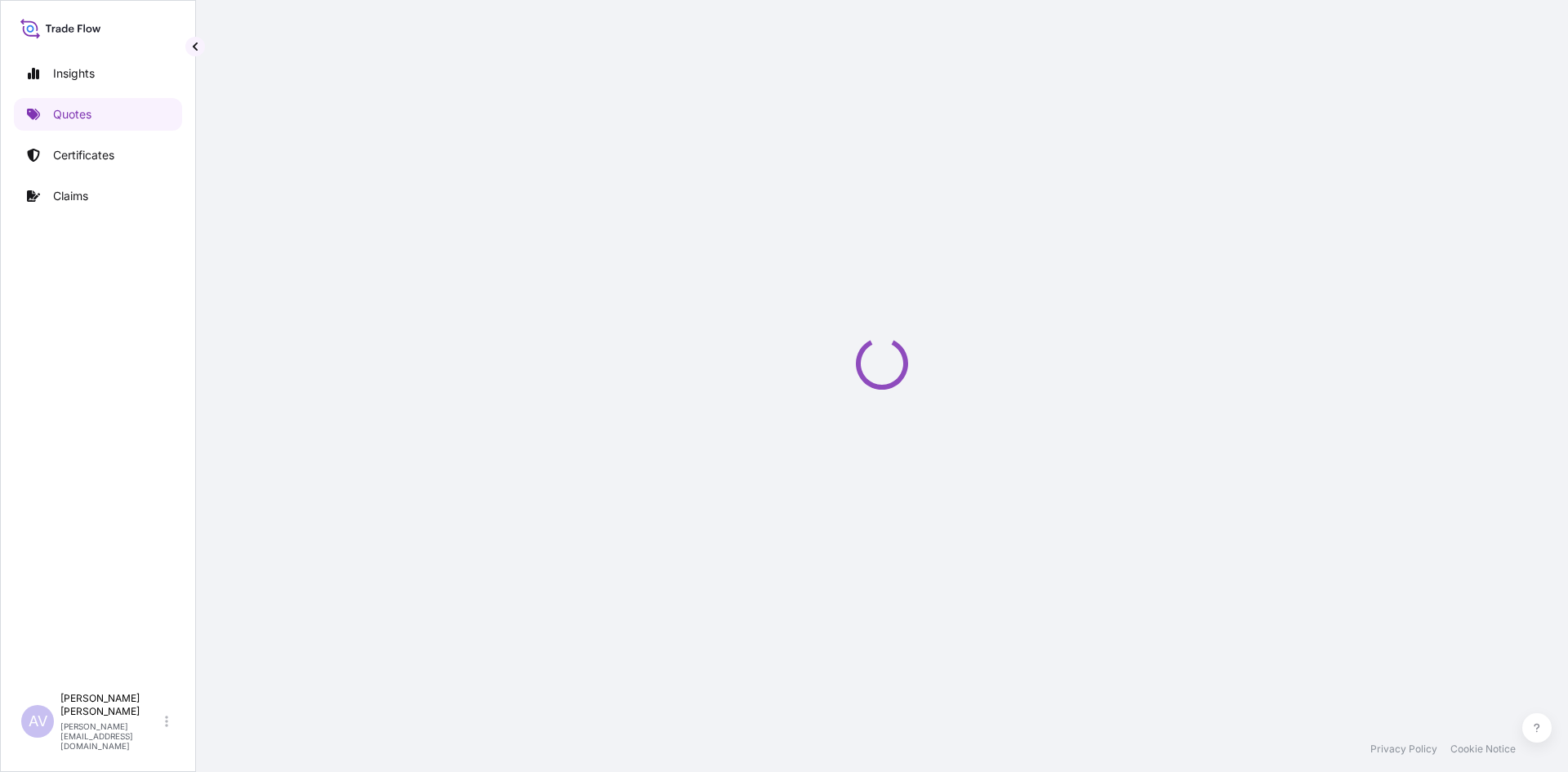
select select "Sea"
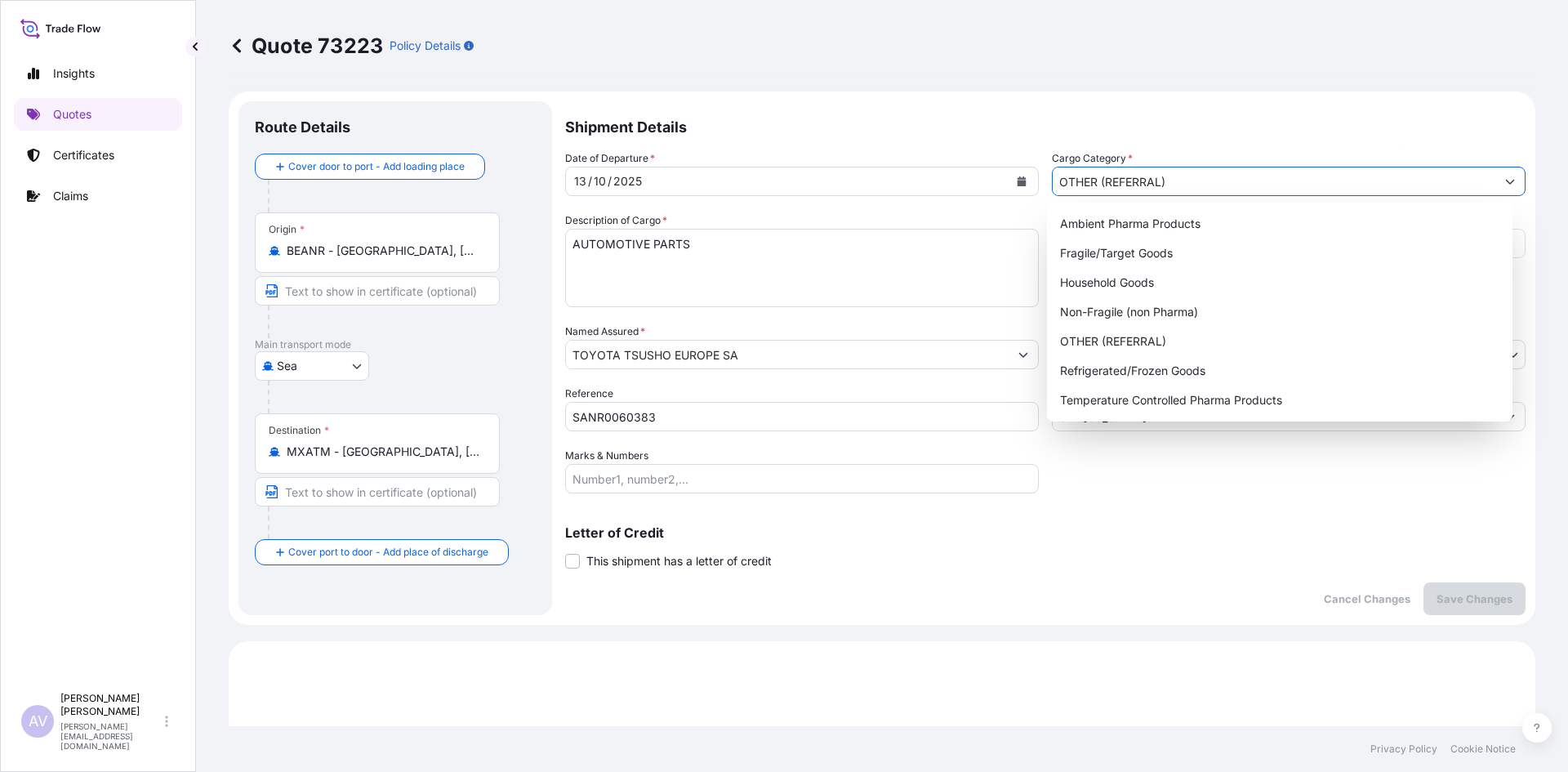
click at [1504, 184] on icon "Show suggestions" at bounding box center [1509, 181] width 10 height 10
click at [1144, 248] on div "Fragile/Target Goods" at bounding box center [1280, 253] width 453 height 29
type input "Fragile/Target Goods"
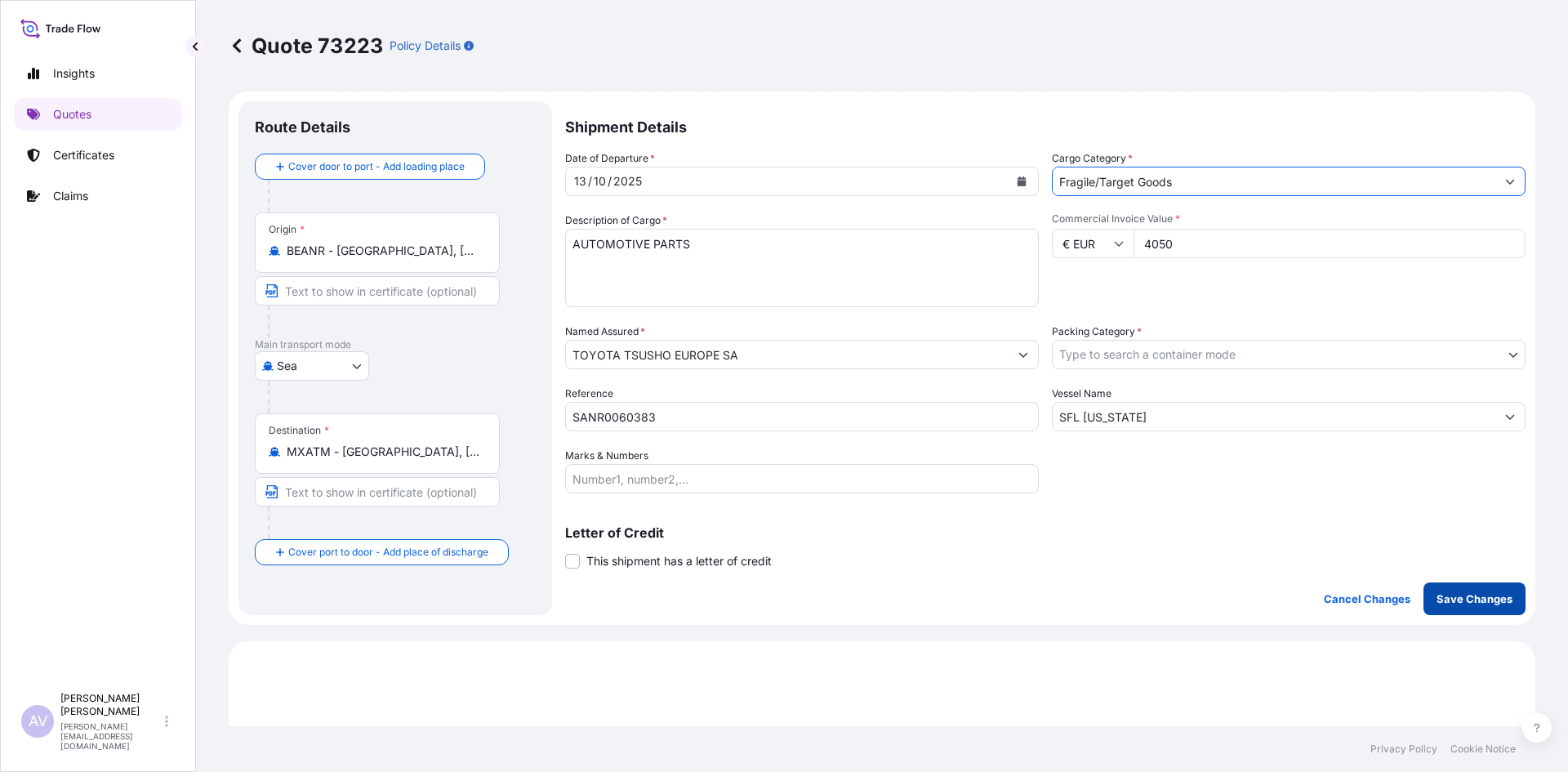
click at [1449, 597] on p "Save Changes" at bounding box center [1474, 599] width 76 height 16
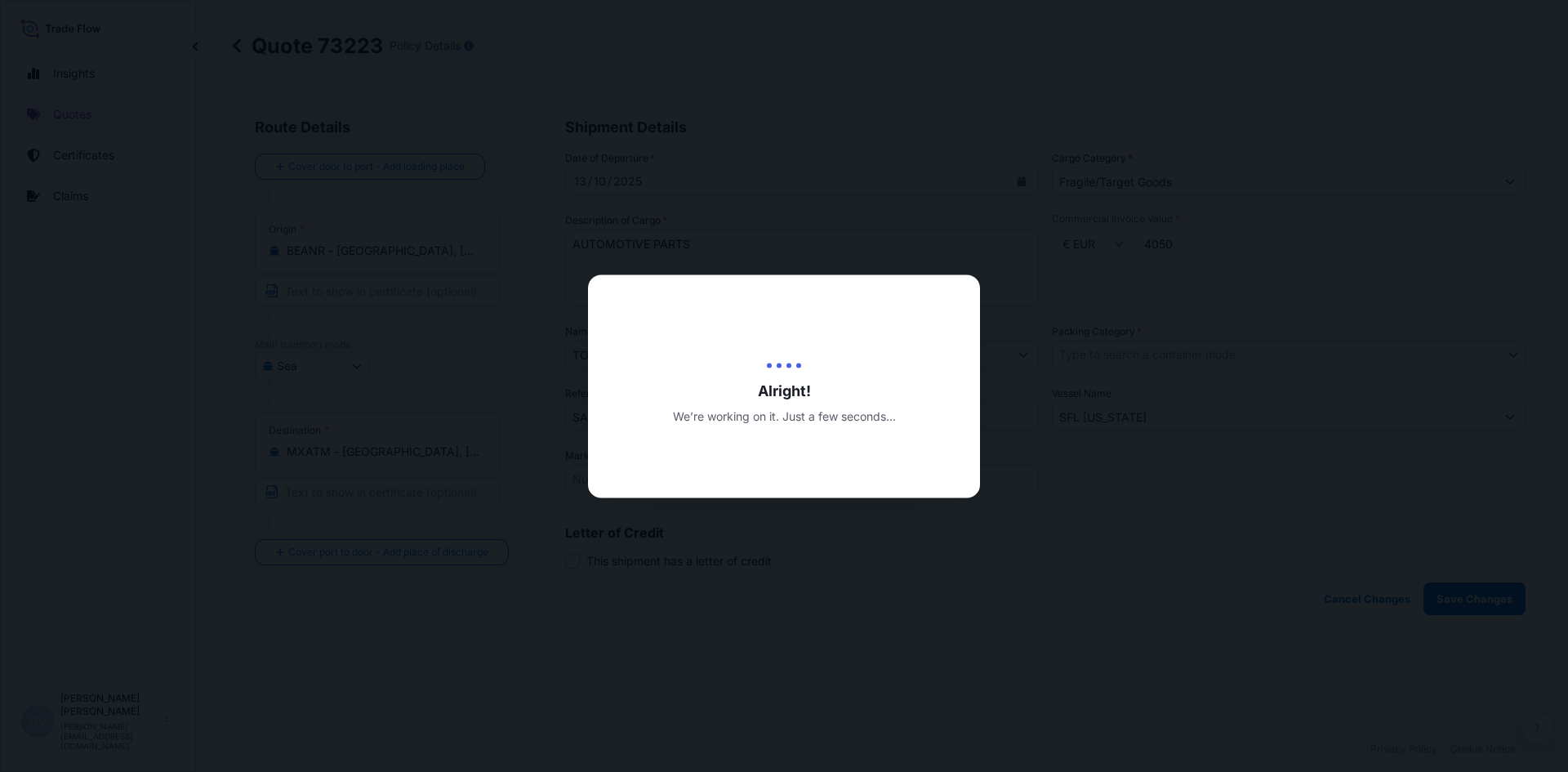
type input "10/03/2025"
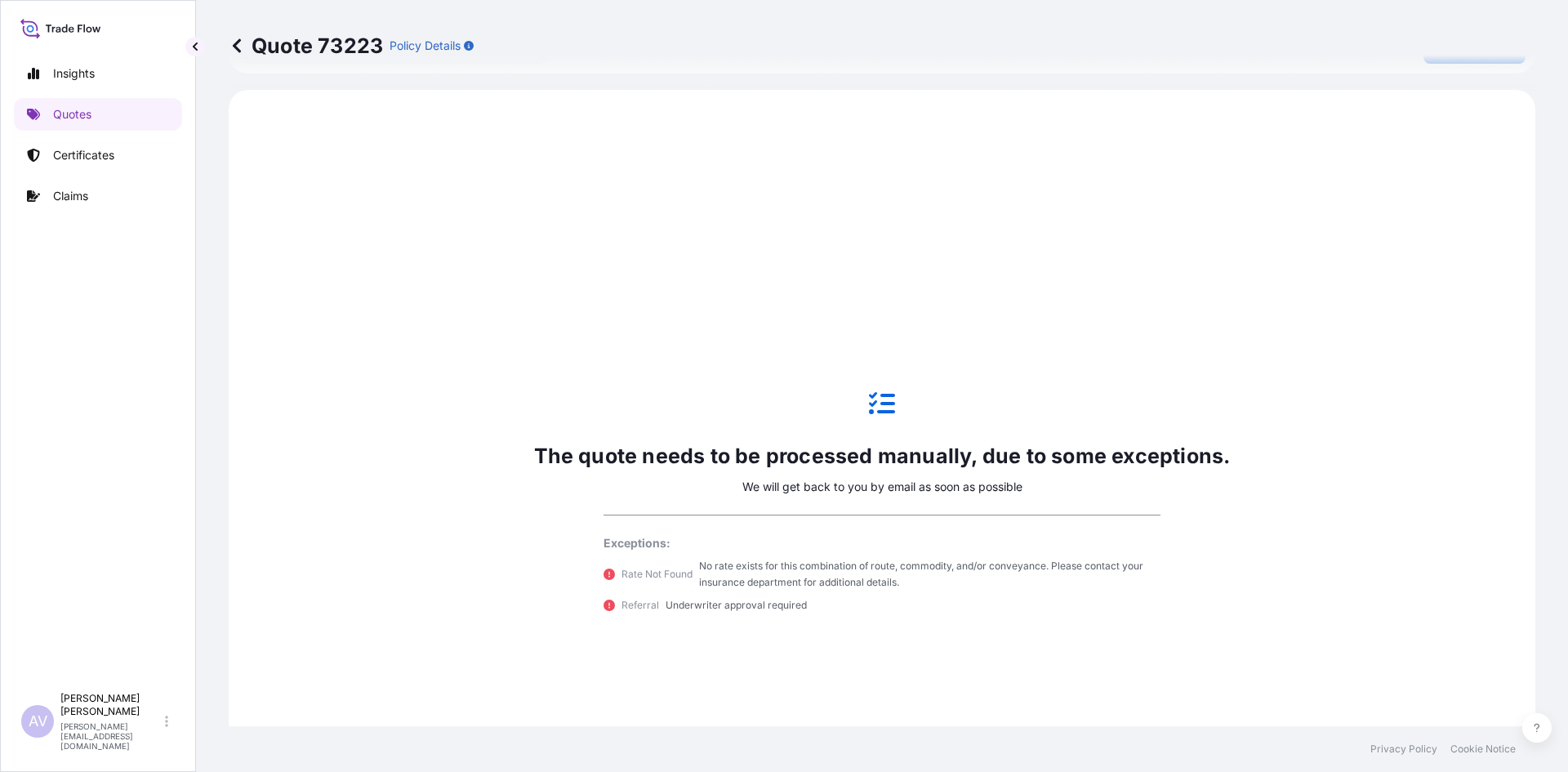
scroll to position [559, 0]
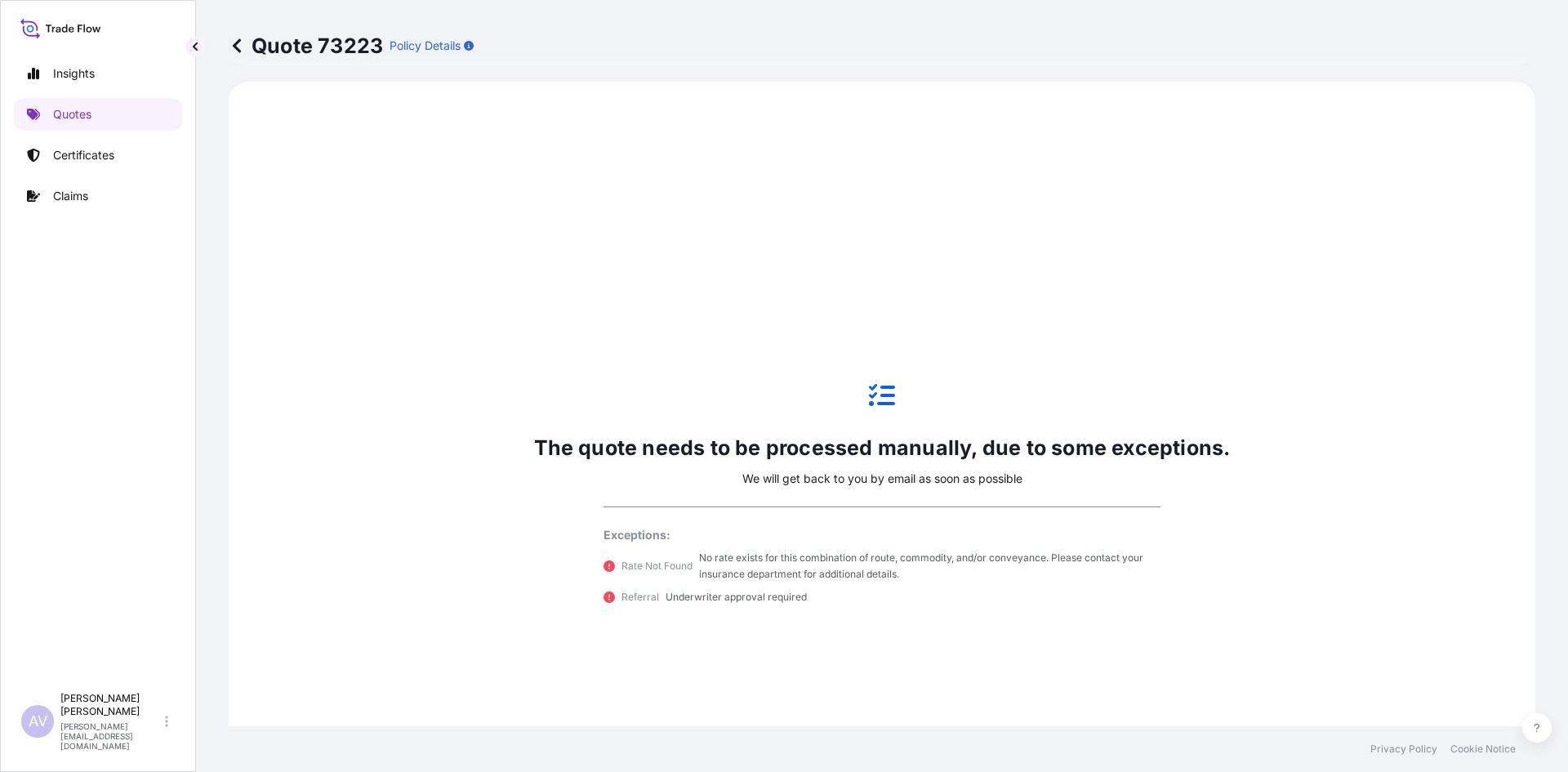
select select "Sea"
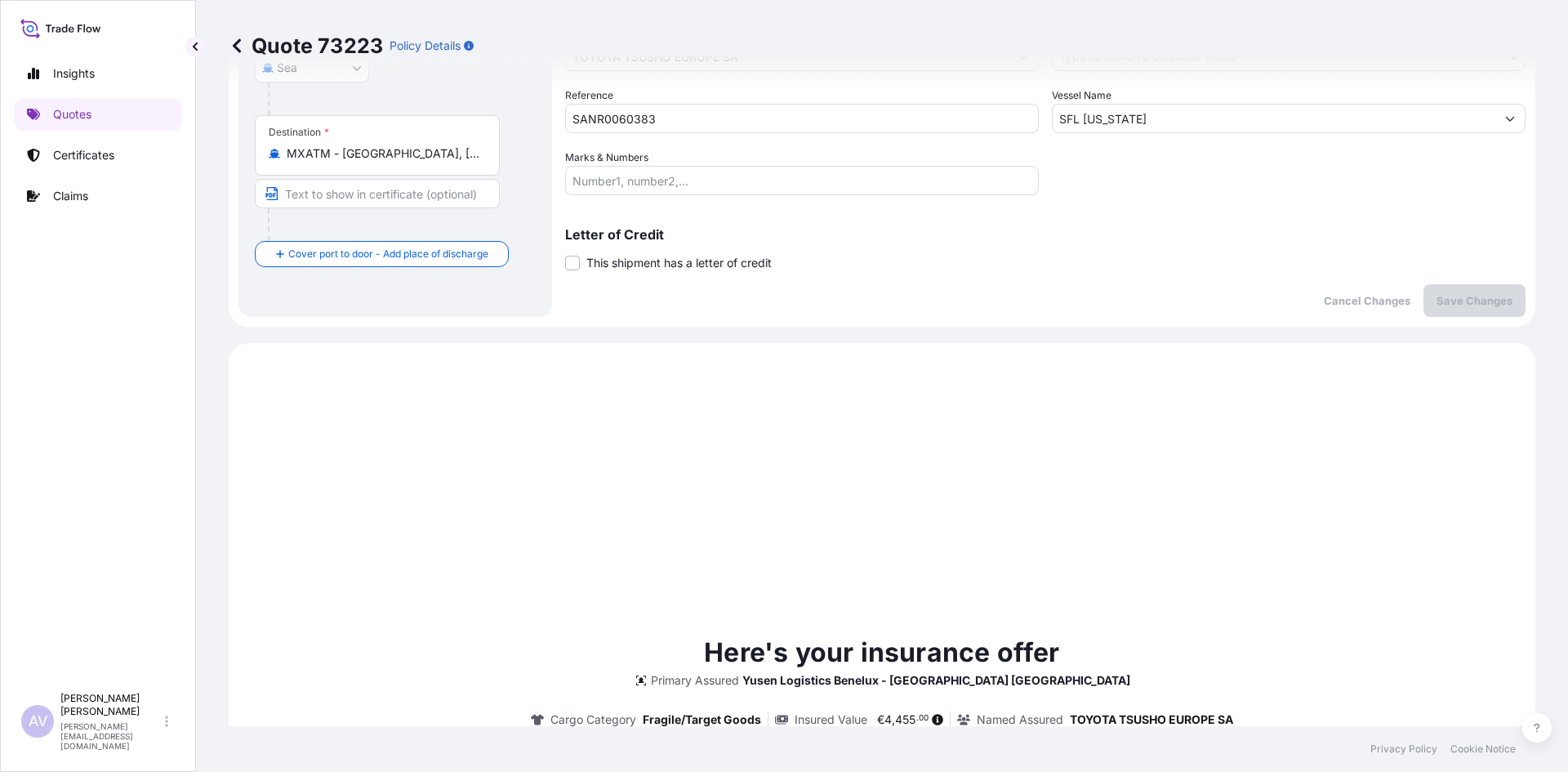
scroll to position [0, 0]
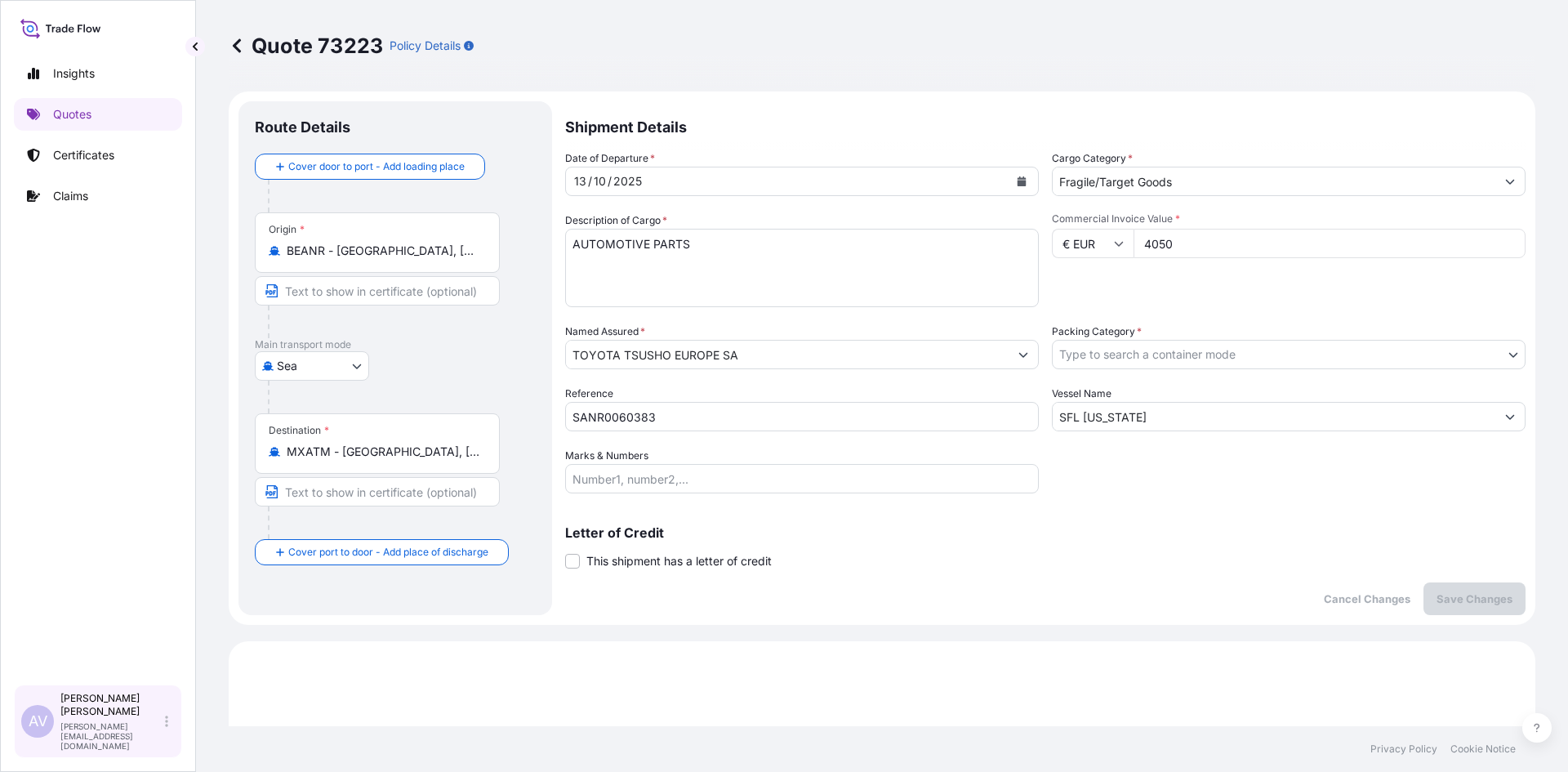
click at [43, 730] on span "AV" at bounding box center [38, 721] width 18 height 16
